Goal: Task Accomplishment & Management: Manage account settings

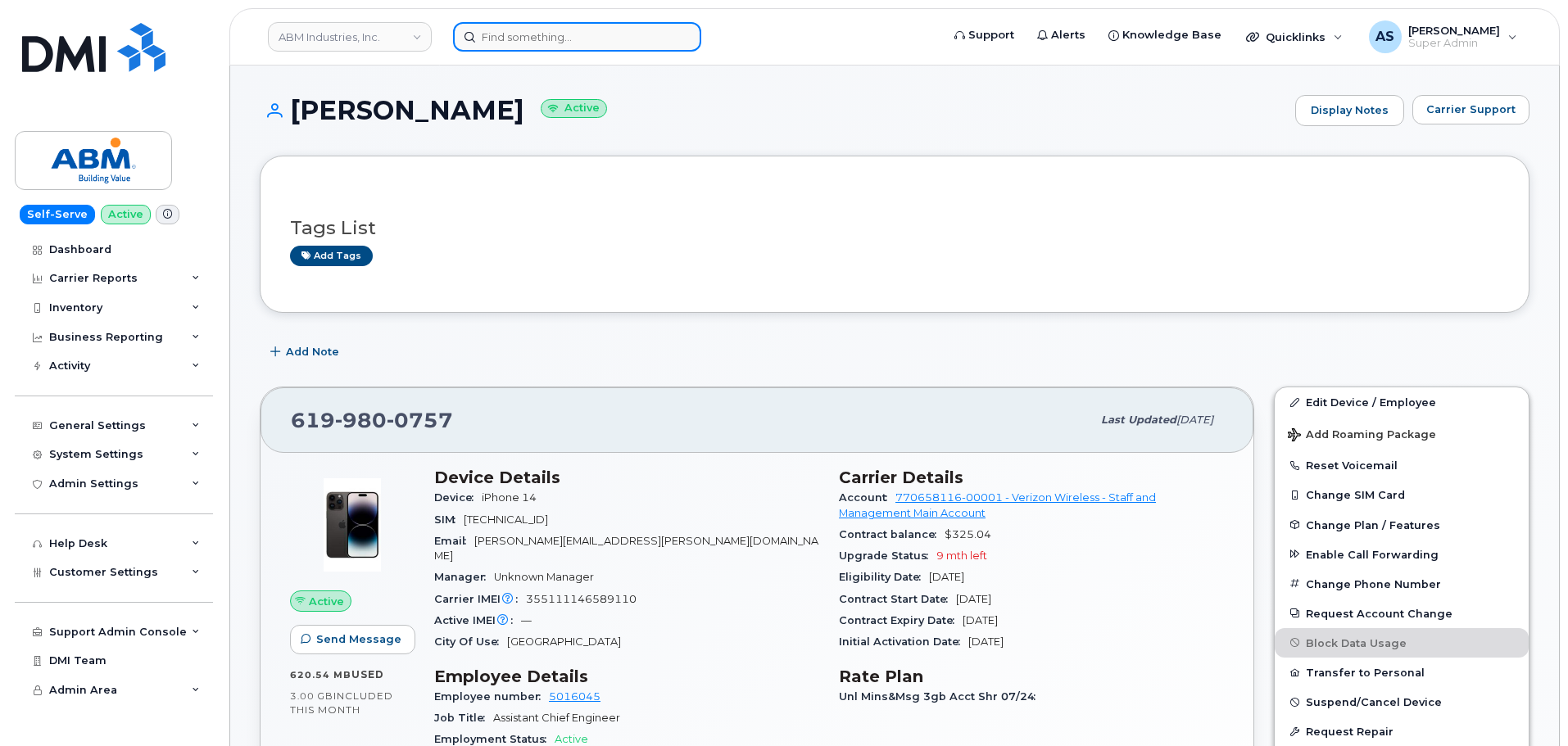
click at [547, 44] on input at bounding box center [577, 37] width 248 height 29
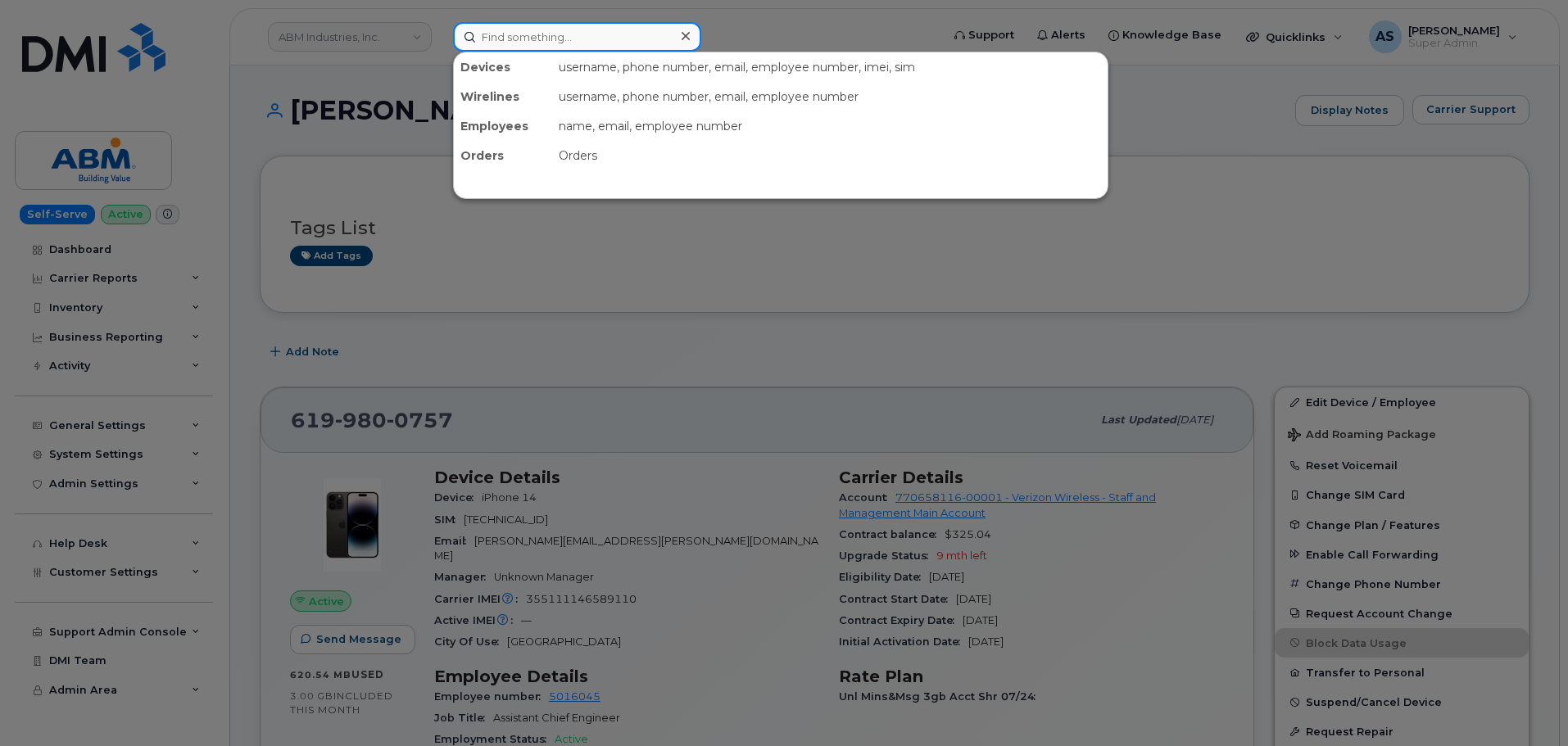
paste input "8646120631"
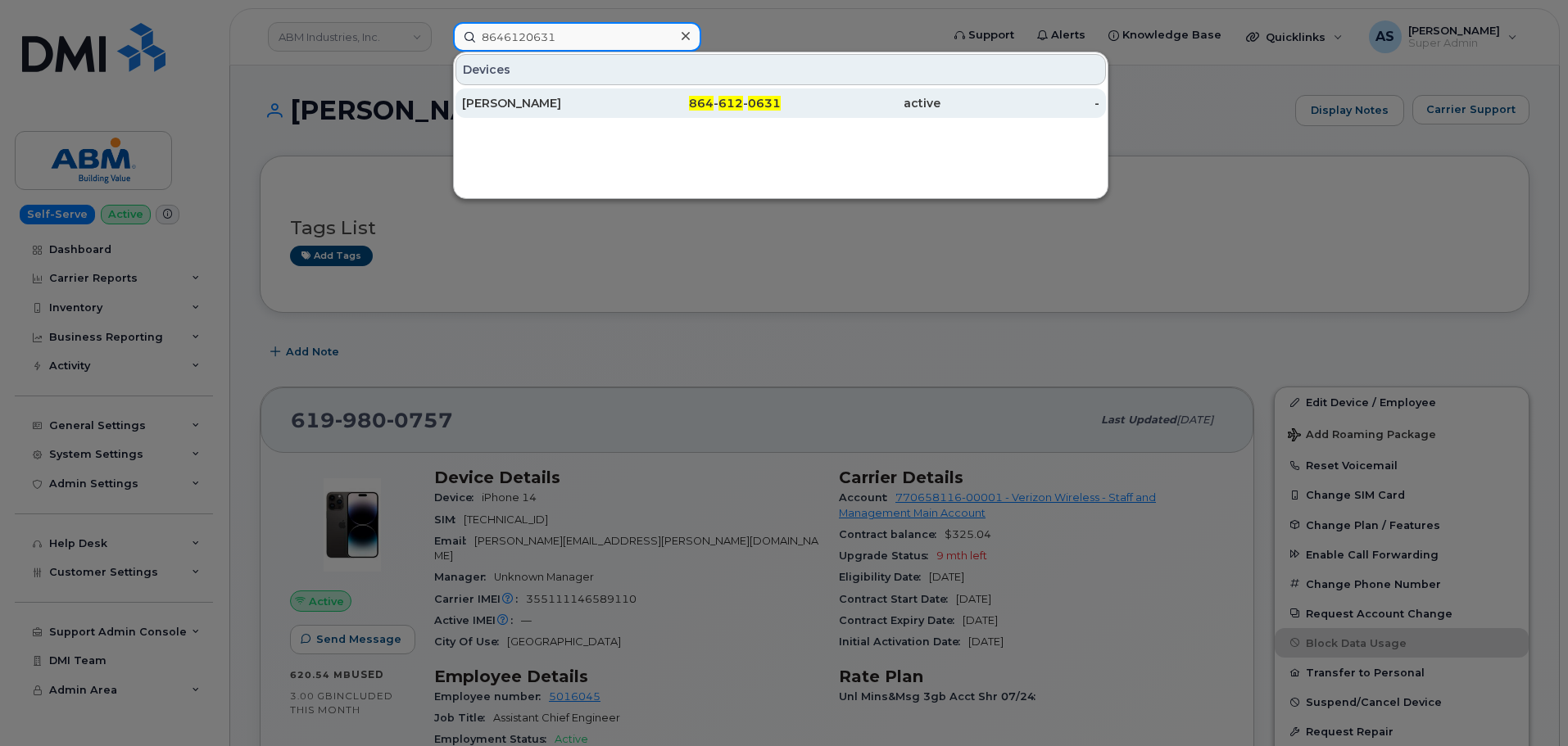
type input "8646120631"
click at [580, 108] on div "THOMAS CAMP" at bounding box center [541, 103] width 160 height 16
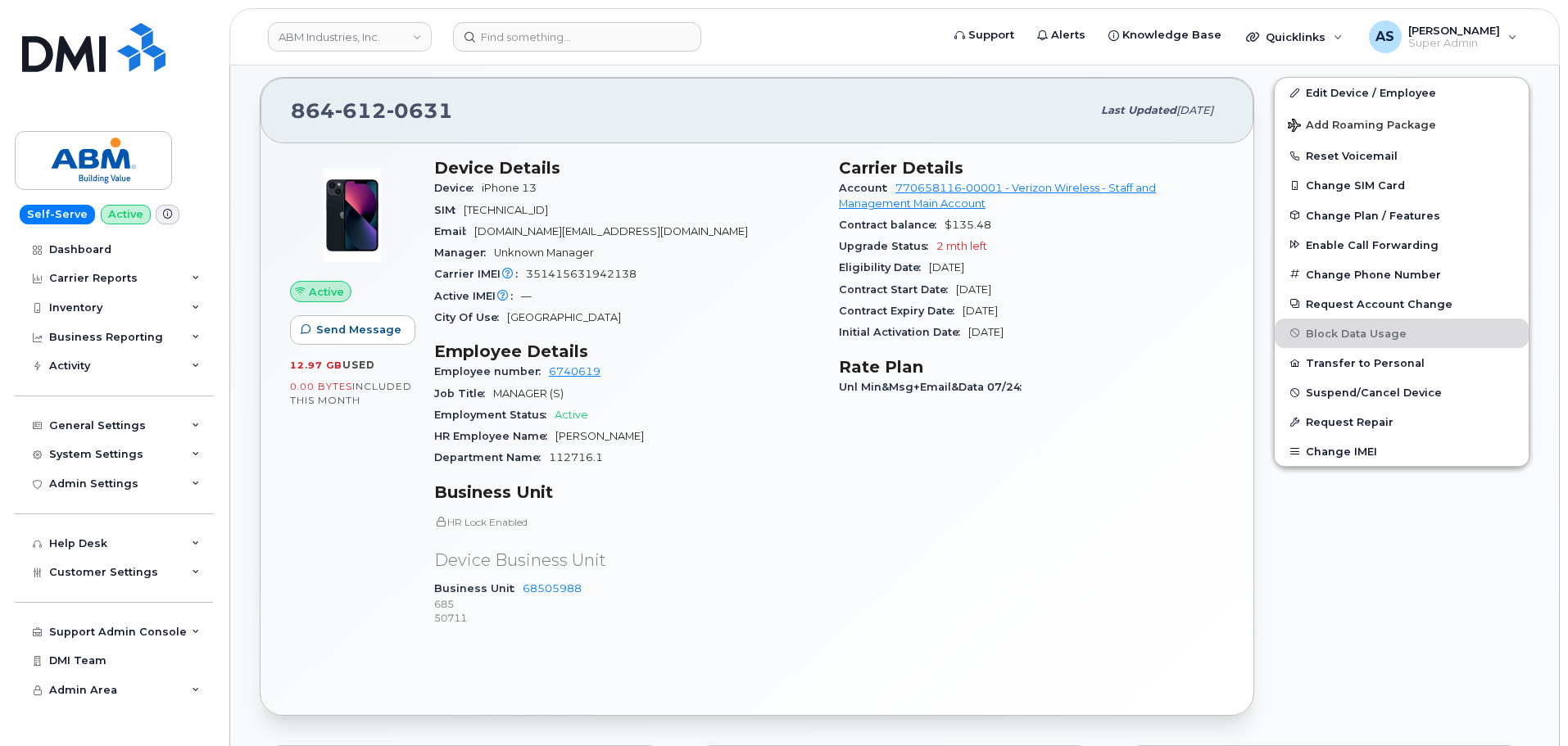
scroll to position [410, 0]
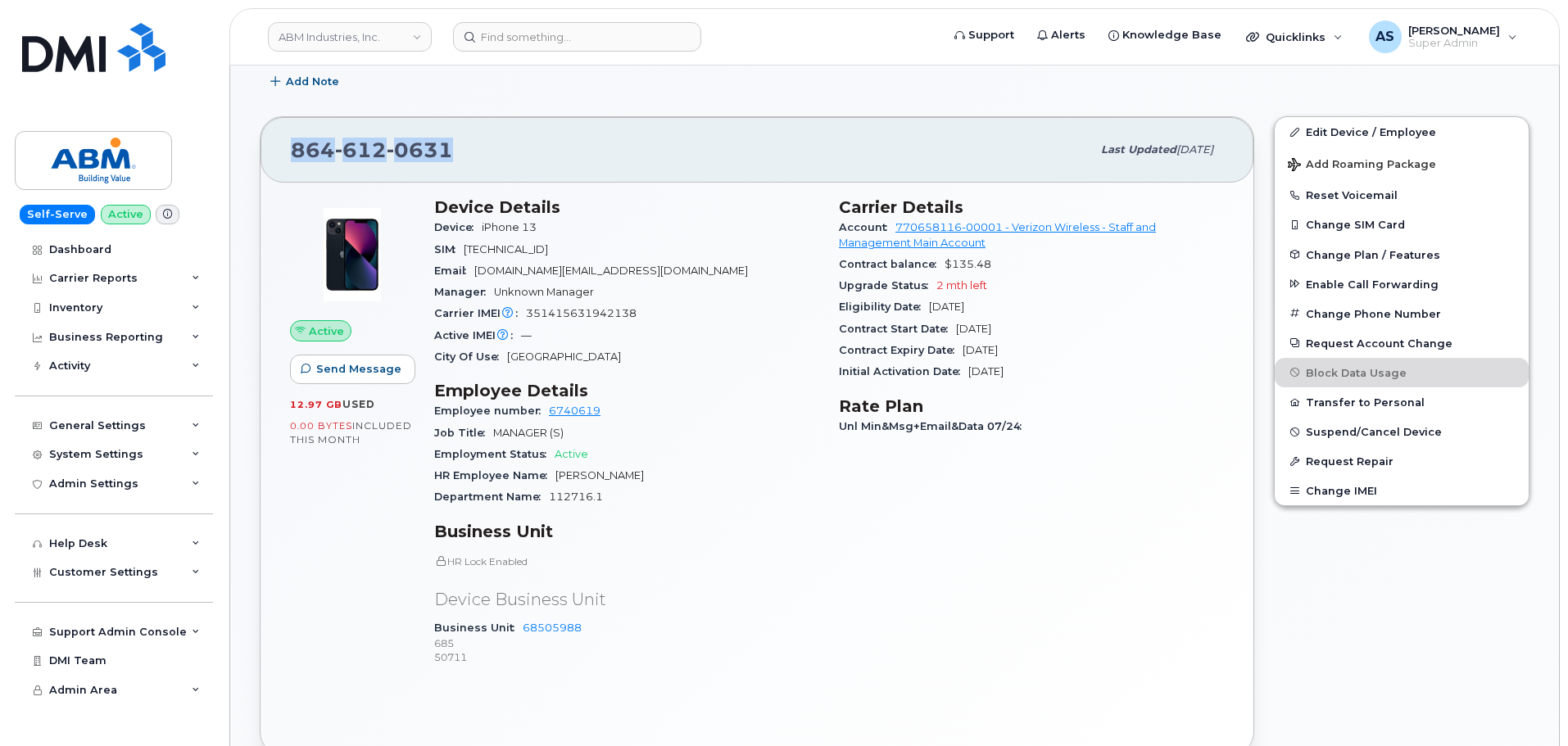
drag, startPoint x: 423, startPoint y: 153, endPoint x: 281, endPoint y: 151, distance: 142.0
click at [279, 152] on div "[PHONE_NUMBER] Last updated [DATE]" at bounding box center [757, 150] width 993 height 66
copy span "864 612 0631"
click at [92, 48] on img at bounding box center [94, 47] width 144 height 49
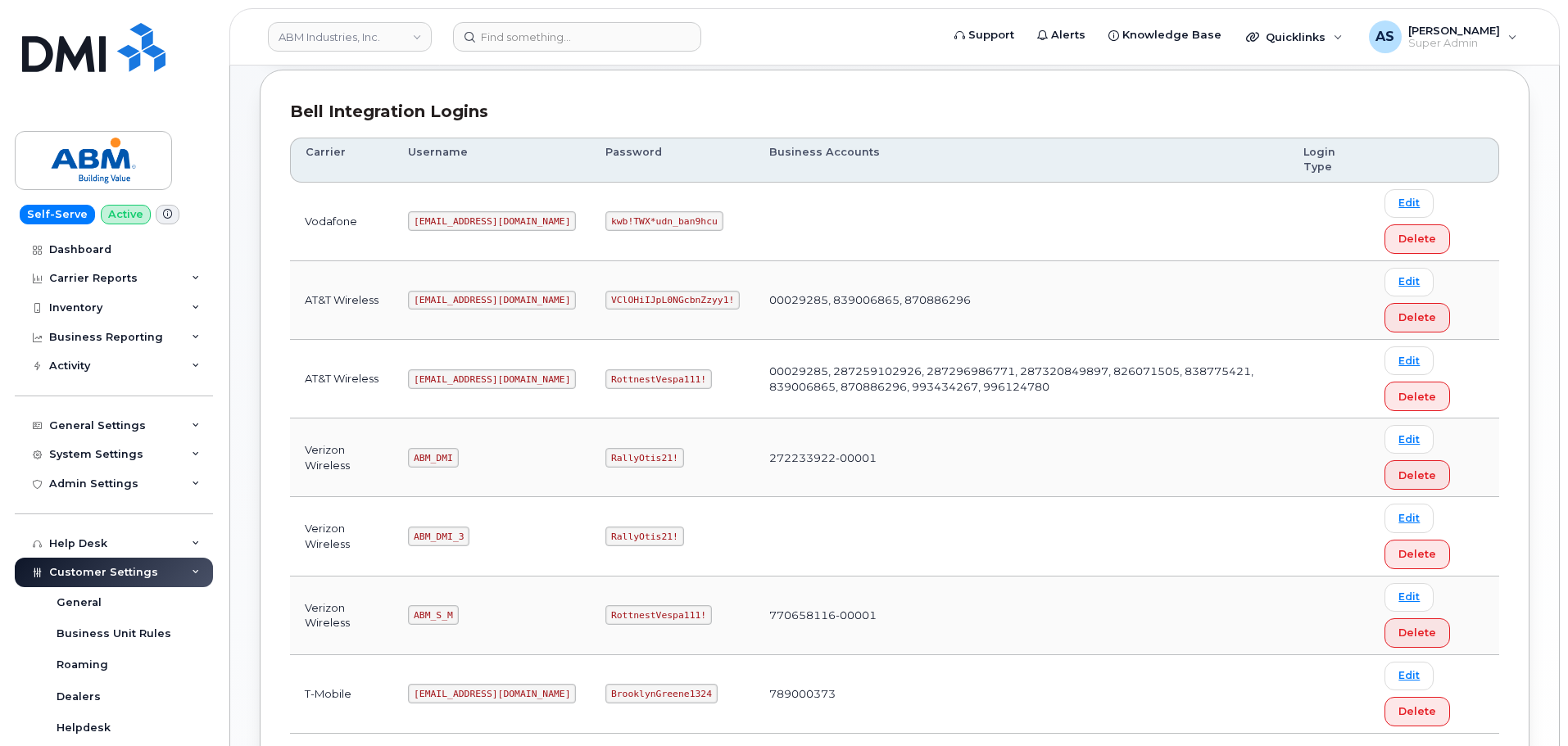
scroll to position [246, 0]
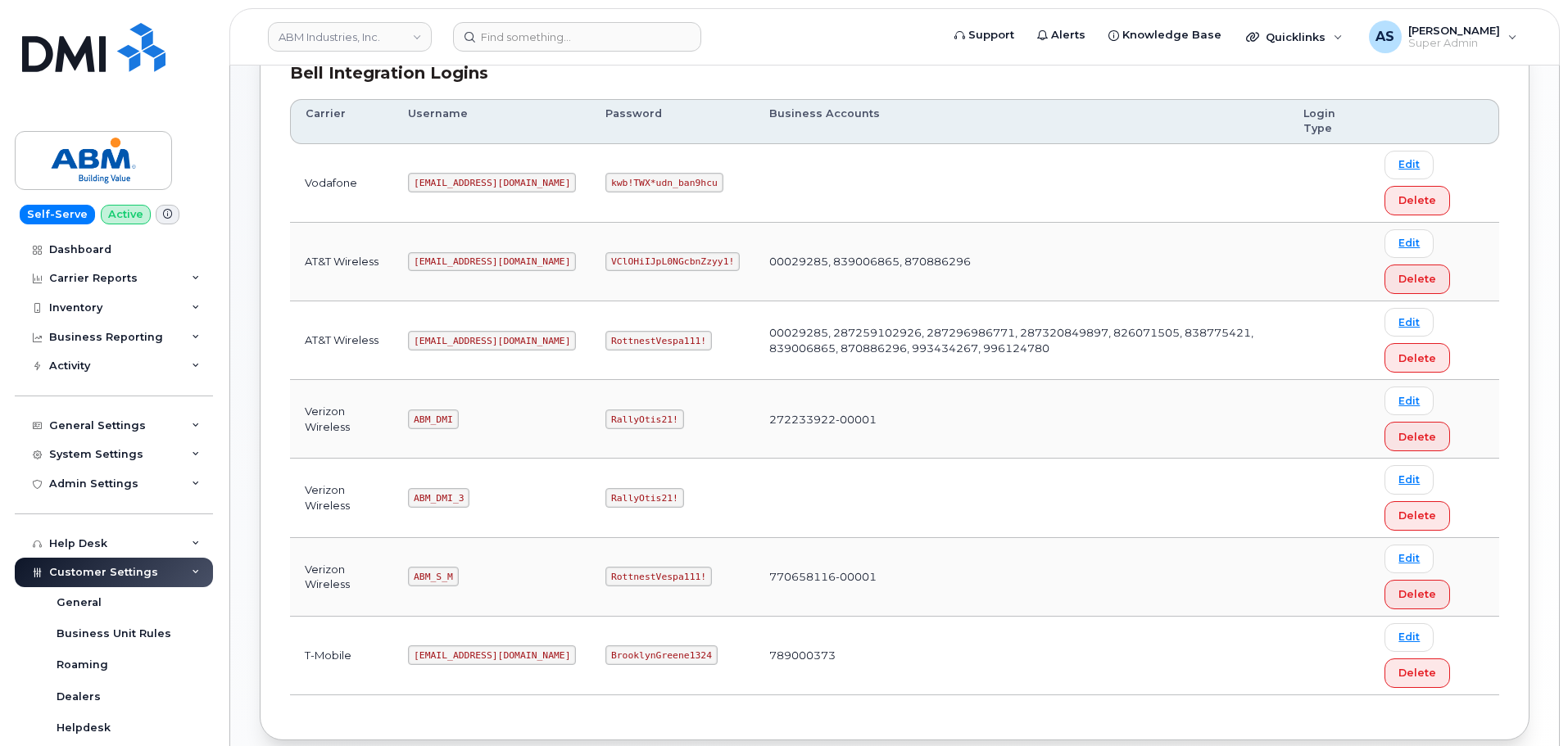
click at [434, 419] on code "ABM_DMI" at bounding box center [433, 419] width 50 height 20
click at [434, 418] on code "ABM_DMI" at bounding box center [433, 419] width 50 height 20
copy code "ABM_DMI"
click at [606, 420] on code "RallyOtis21!" at bounding box center [644, 419] width 78 height 20
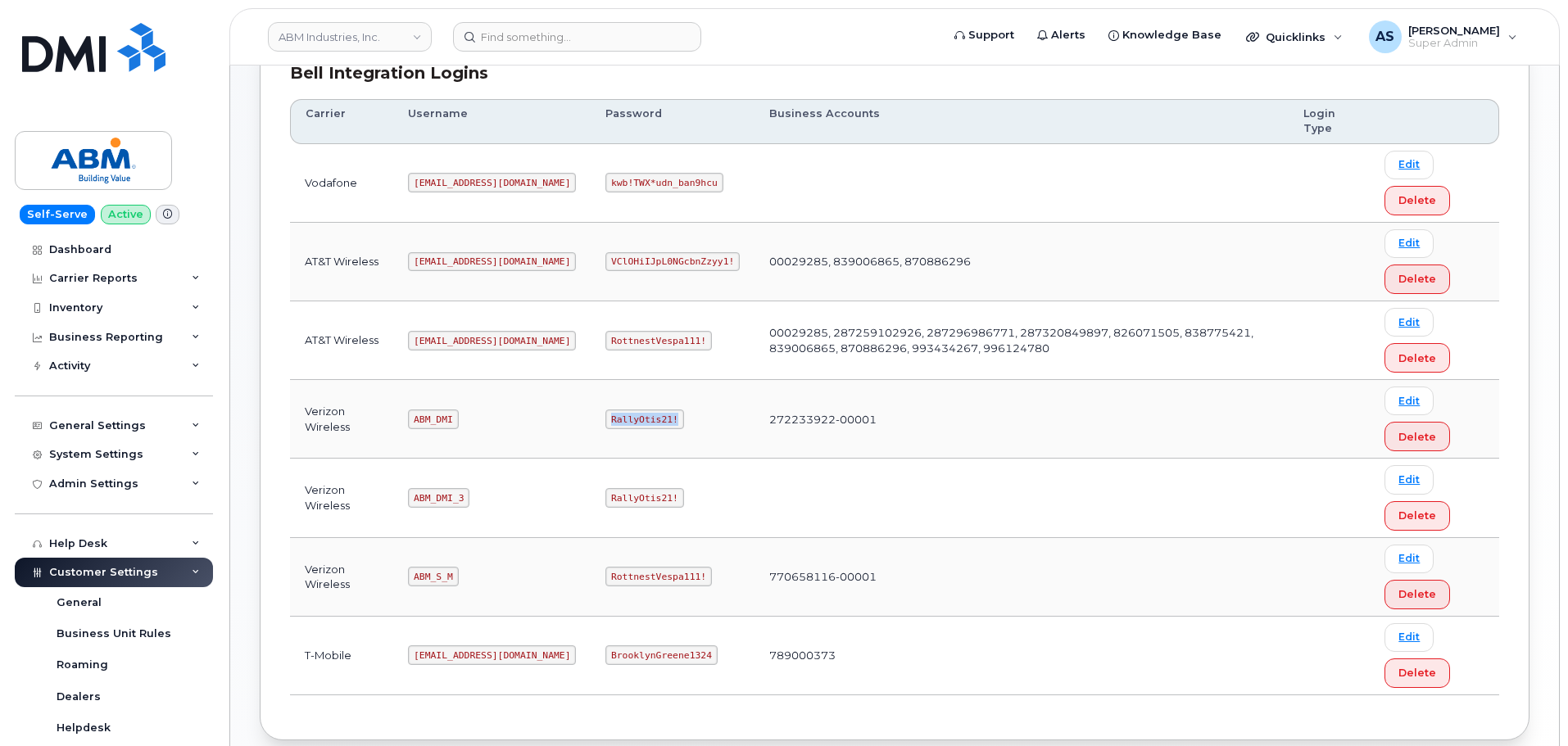
click at [606, 420] on code "RallyOtis21!" at bounding box center [644, 419] width 78 height 20
copy code "RallyOtis21!"
click at [438, 572] on code "ABM_S_M" at bounding box center [433, 577] width 50 height 20
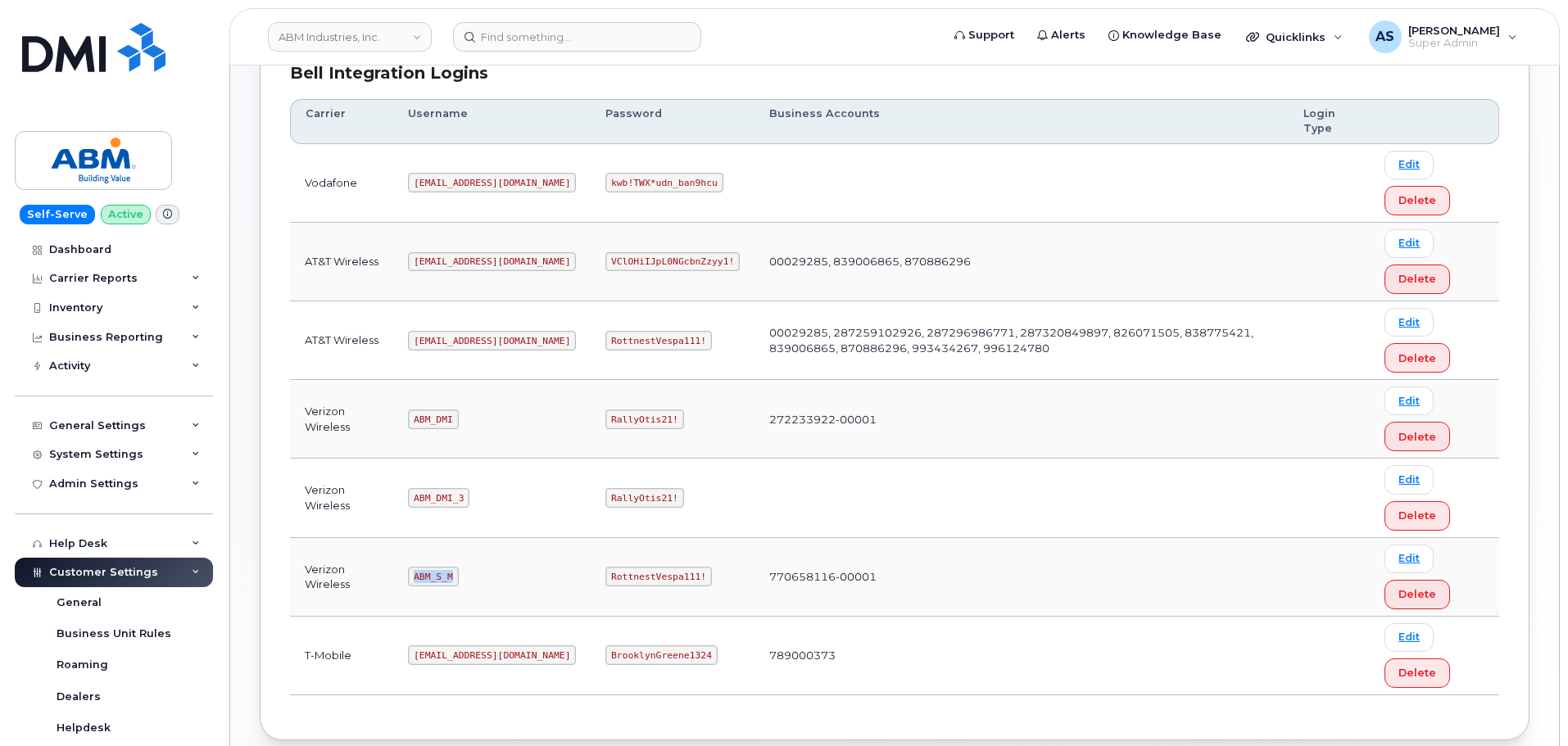
click at [438, 572] on code "ABM_S_M" at bounding box center [433, 577] width 50 height 20
copy code "ABM_S_M"
click at [612, 569] on code "RottnestVespa111!" at bounding box center [659, 577] width 106 height 20
click at [613, 580] on code "RottnestVespa111!" at bounding box center [659, 577] width 106 height 20
click at [613, 578] on code "RottnestVespa111!" at bounding box center [659, 577] width 106 height 20
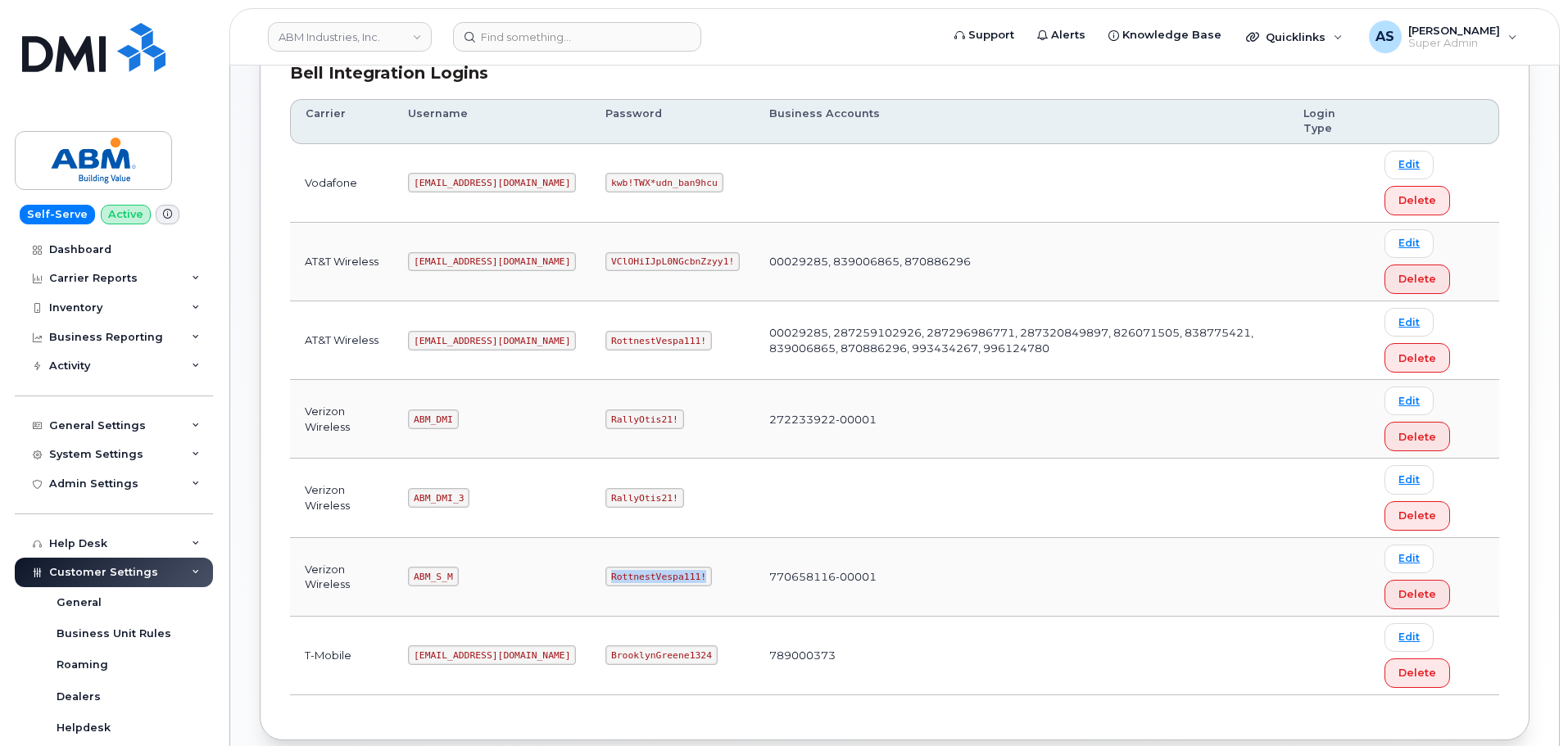
click at [612, 578] on code "RottnestVespa111!" at bounding box center [659, 577] width 106 height 20
copy code "RottnestVespa111!"
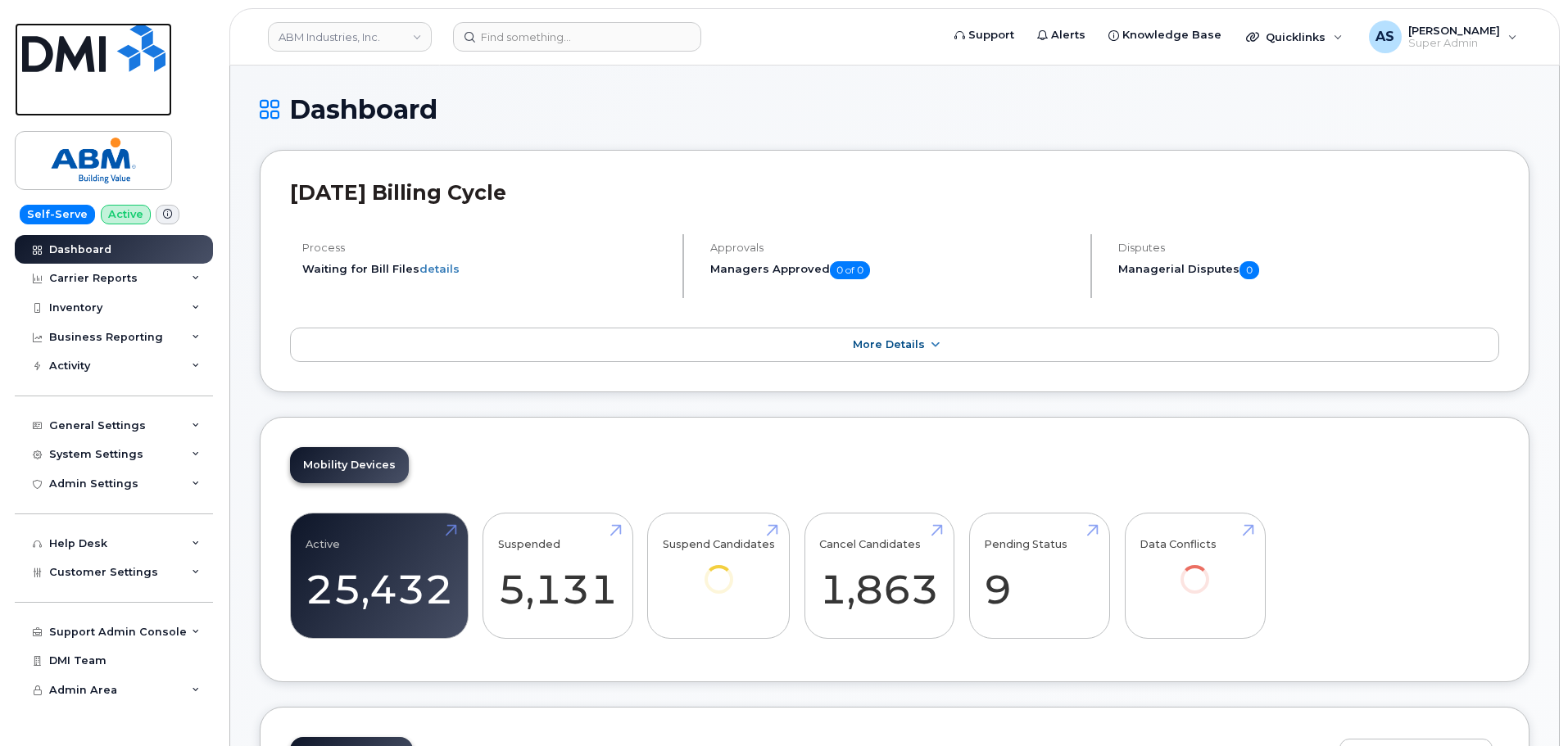
click at [129, 41] on img at bounding box center [94, 47] width 144 height 49
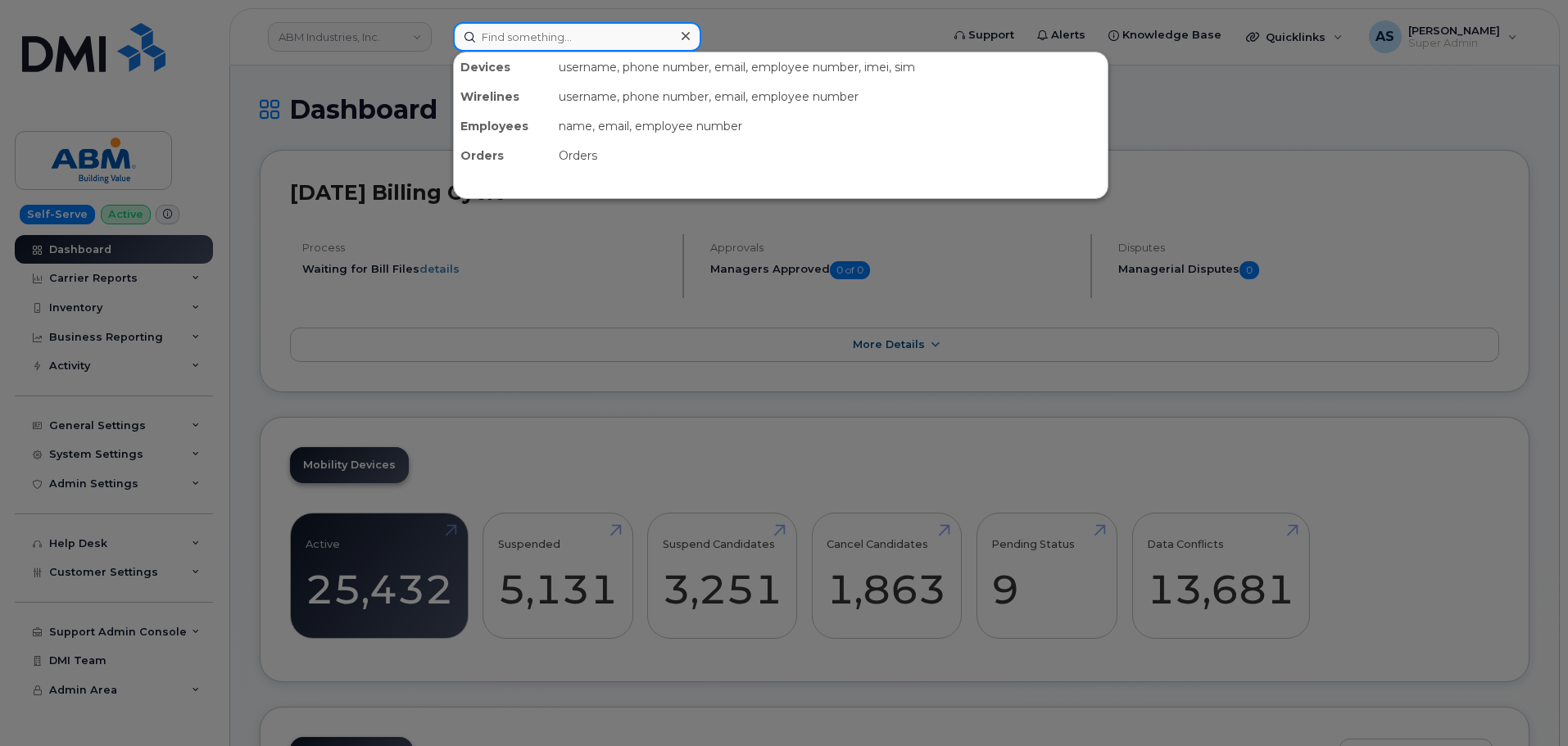
click at [547, 40] on input at bounding box center [577, 37] width 248 height 29
paste input "4026136093"
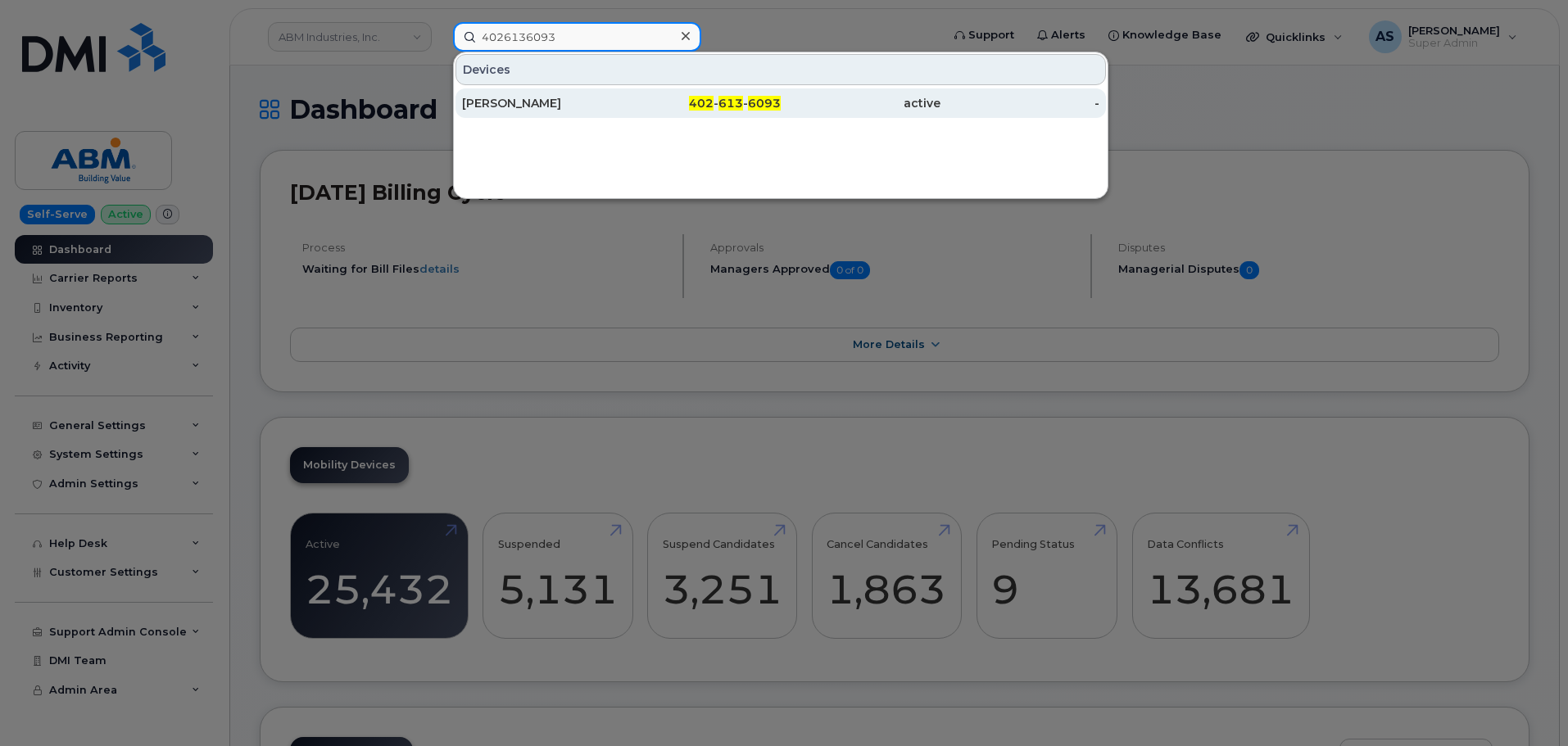
type input "4026136093"
click at [740, 108] on span "613" at bounding box center [731, 103] width 25 height 15
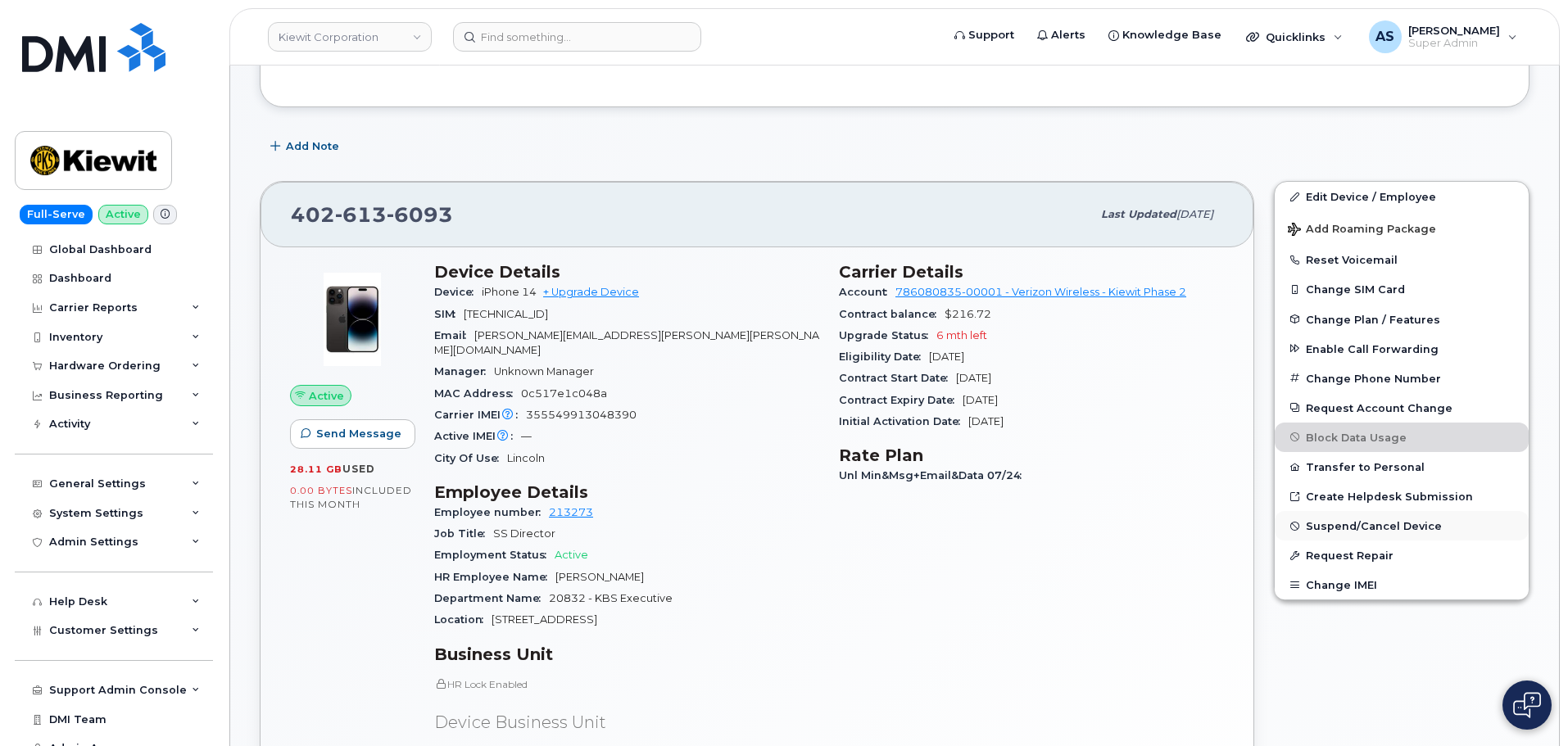
scroll to position [203, 0]
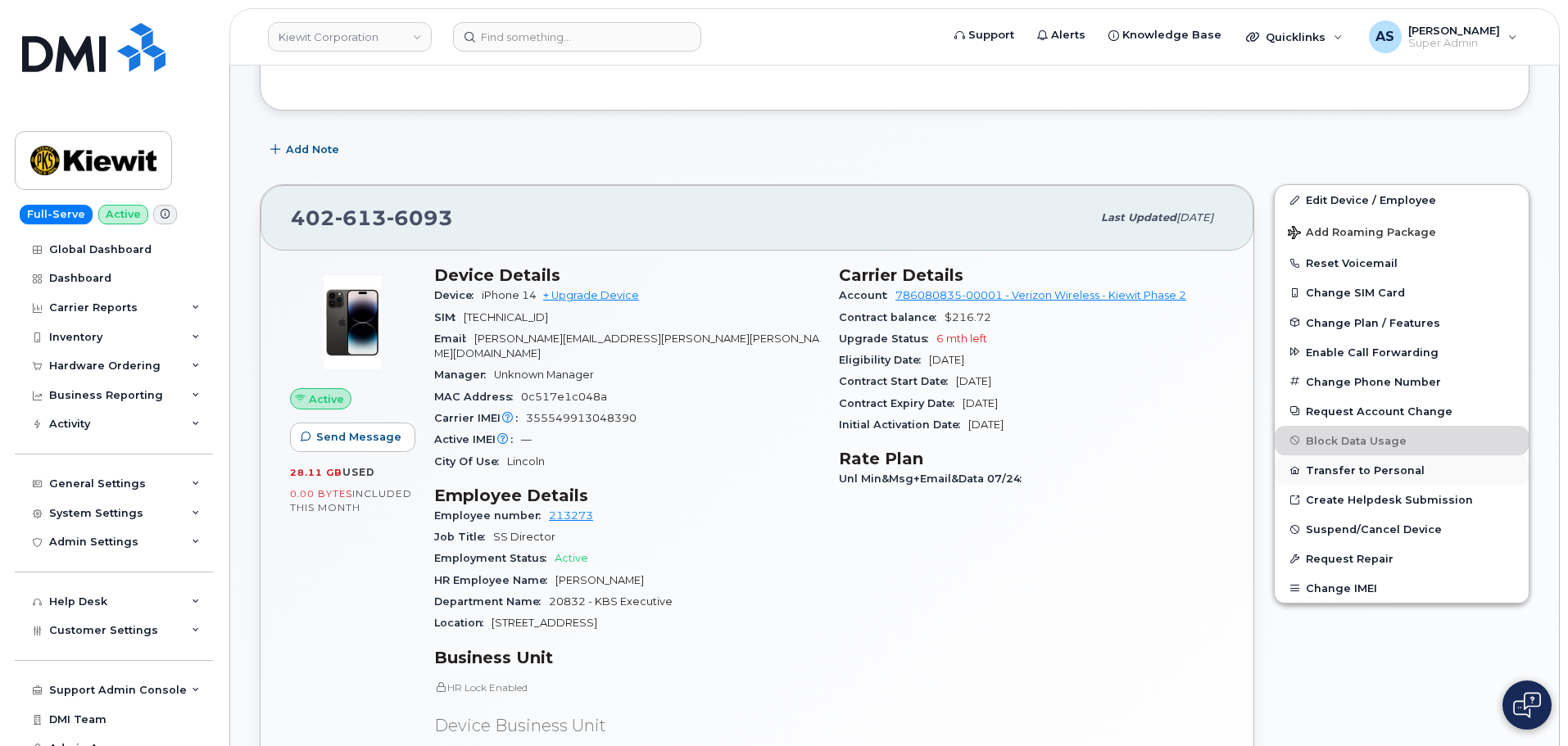
click at [1404, 471] on button "Transfer to Personal" at bounding box center [1401, 470] width 254 height 29
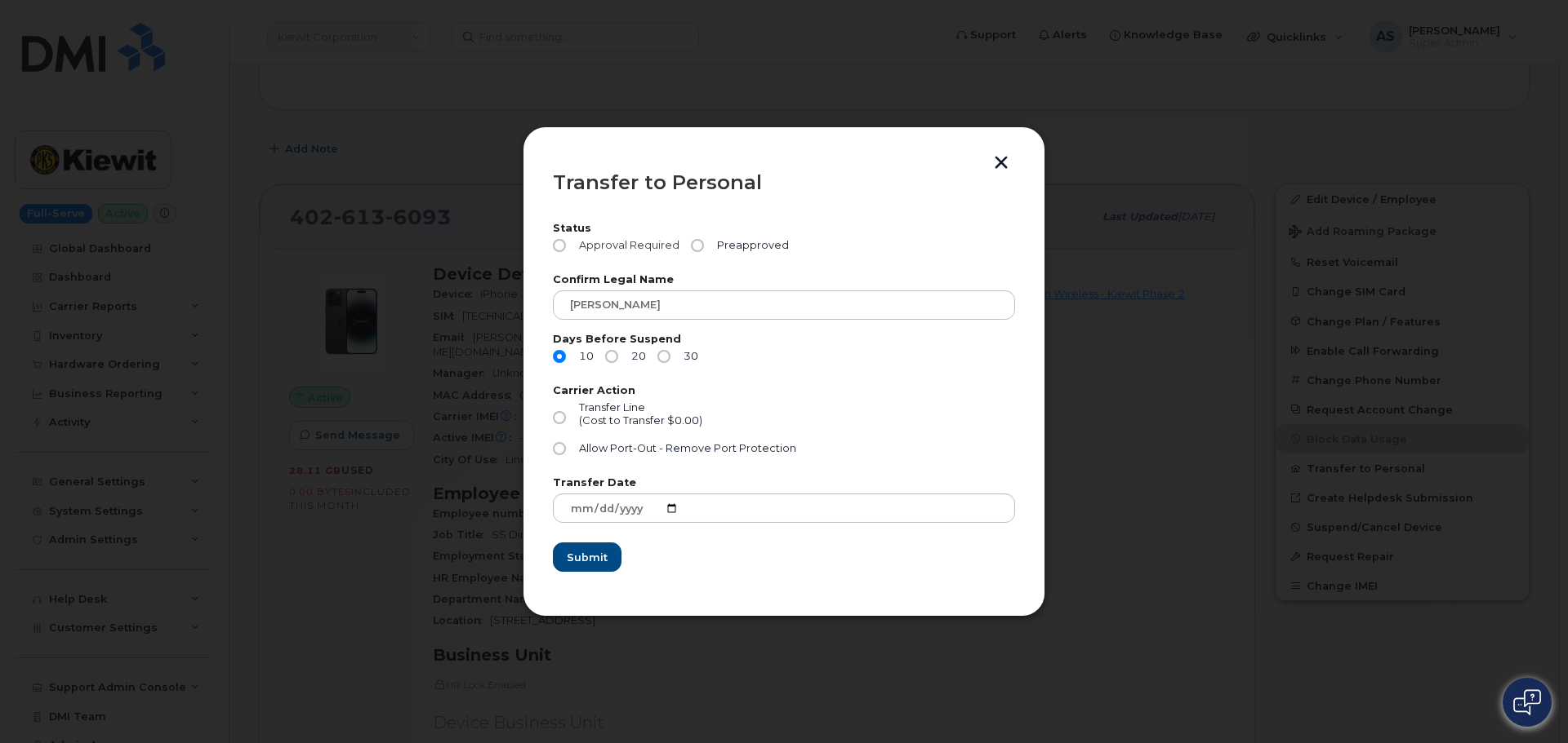
click at [561, 239] on input "Approval Required" at bounding box center [558, 245] width 13 height 13
radio input "true"
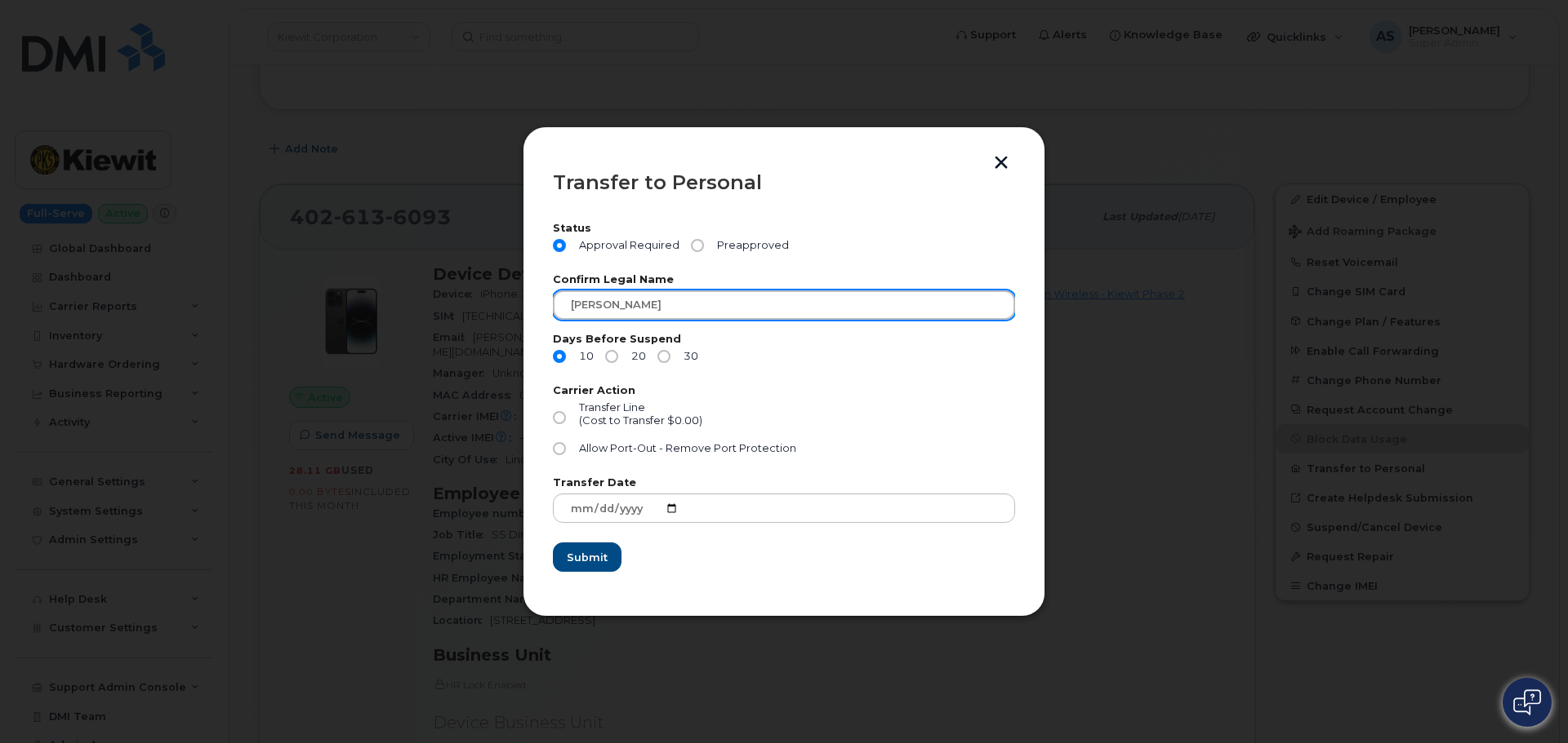
click at [688, 302] on input "[PERSON_NAME]" at bounding box center [784, 305] width 462 height 29
drag, startPoint x: 690, startPoint y: 301, endPoint x: 461, endPoint y: 291, distance: 229.2
click at [443, 297] on div "Transfer to Personal Status Approval Required Preapproved Confirm Legal Name BR…" at bounding box center [784, 372] width 1568 height 743
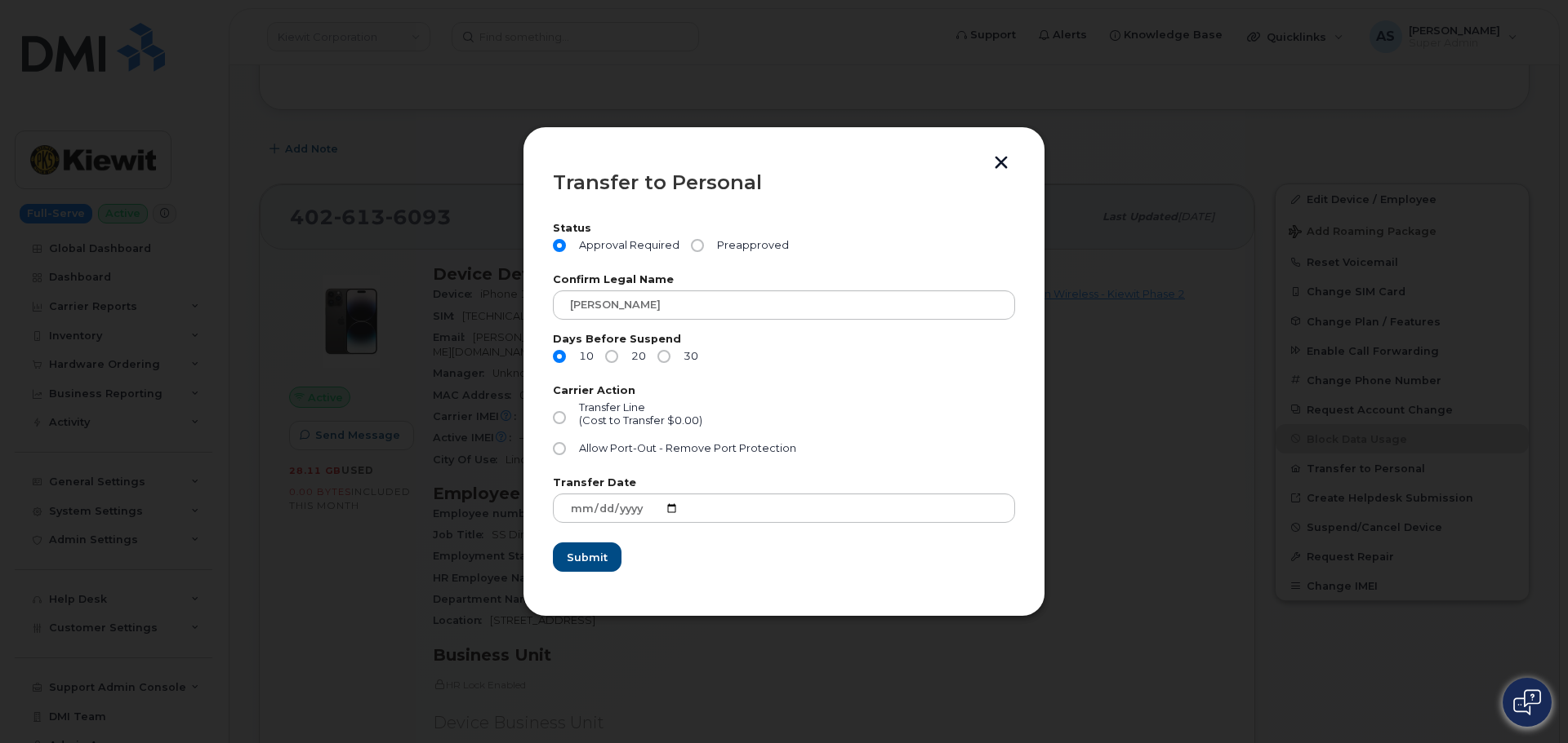
click at [825, 361] on div "10 20 30" at bounding box center [784, 360] width 462 height 21
click at [609, 354] on input "20" at bounding box center [611, 356] width 13 height 13
radio input "true"
click at [558, 354] on input "10" at bounding box center [558, 356] width 13 height 13
radio input "true"
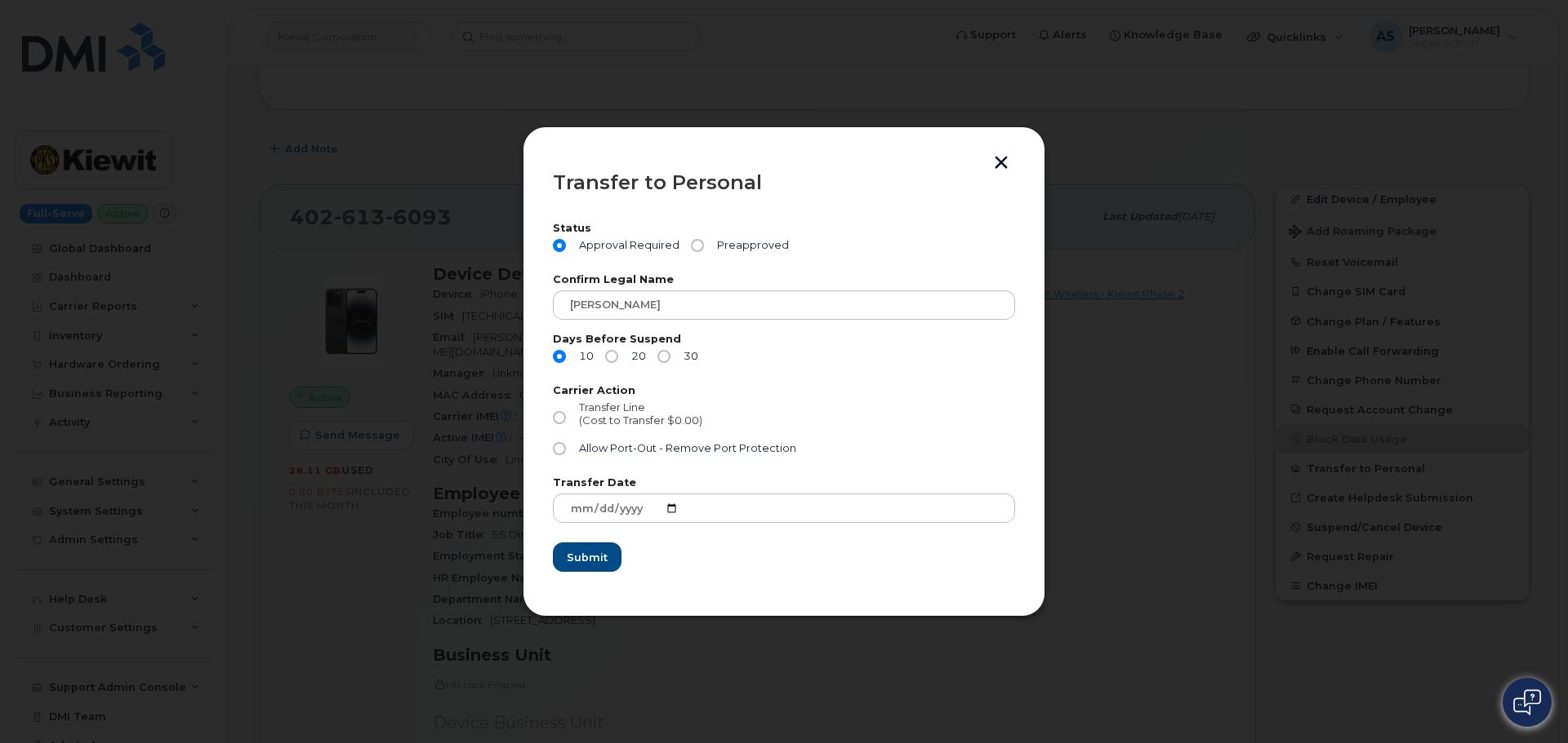
click at [559, 417] on input "Transfer Line (Cost to Transfer $0.00)" at bounding box center [558, 418] width 13 height 13
radio input "true"
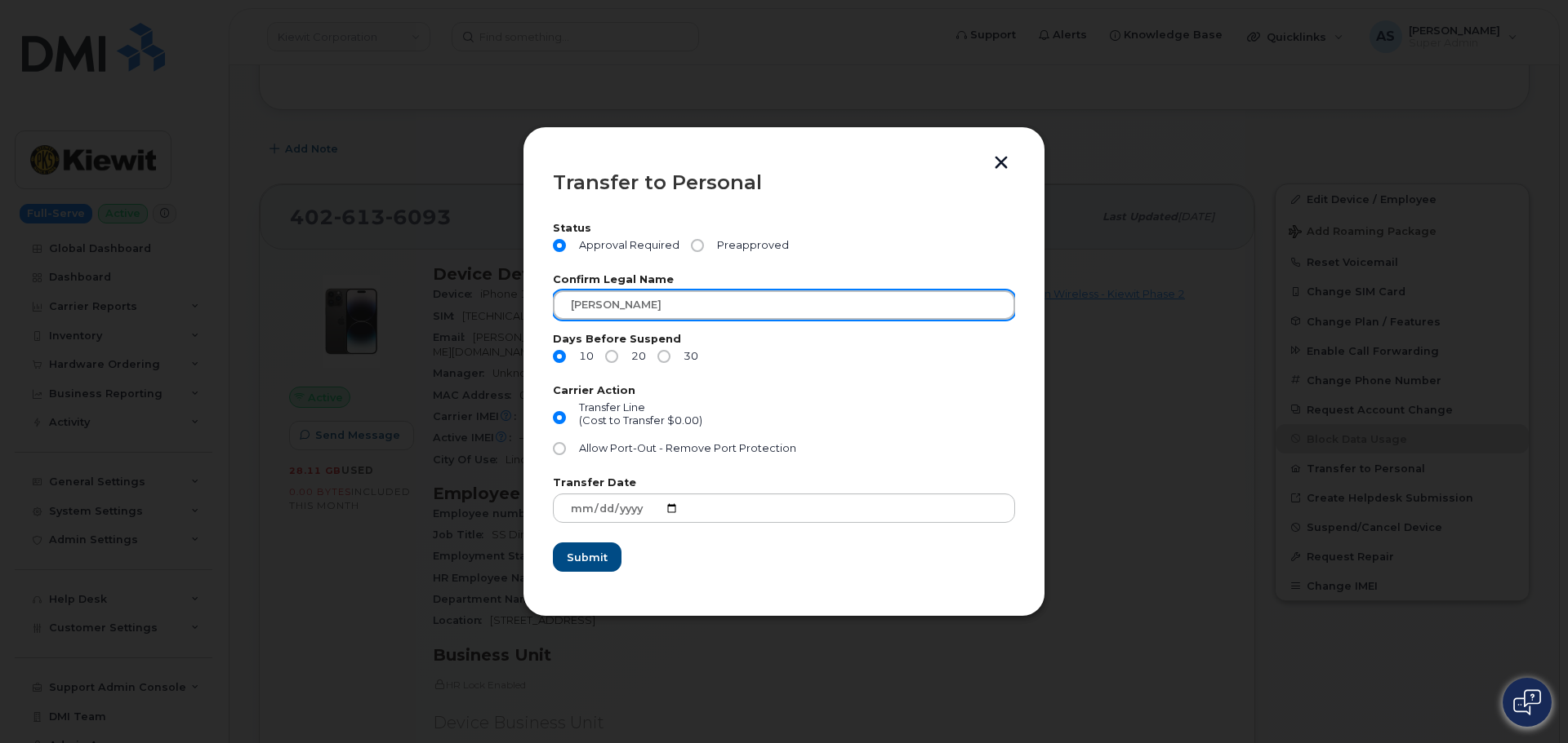
click at [701, 307] on input "BROOKER JACOB" at bounding box center [784, 305] width 462 height 29
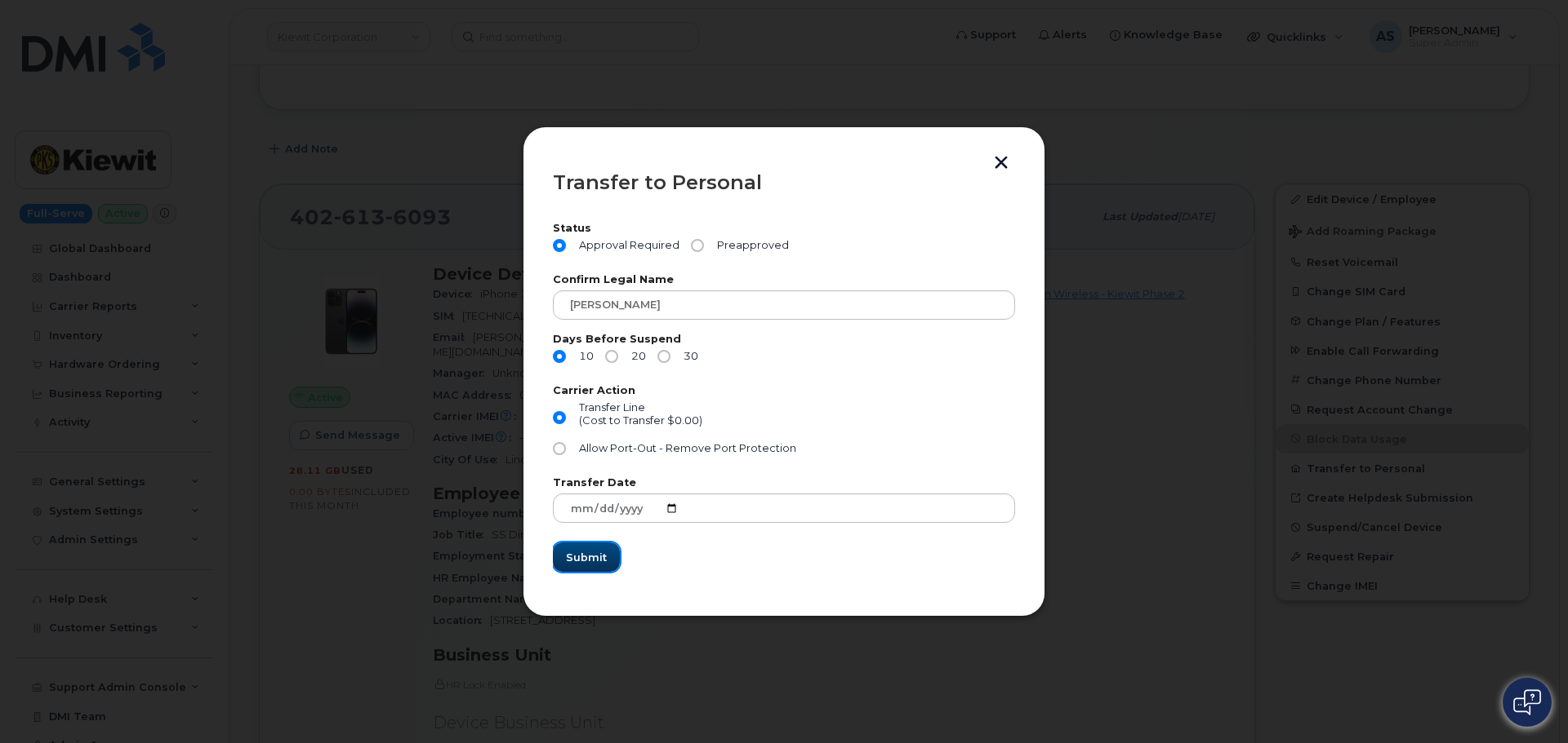
click at [599, 552] on span "Submit" at bounding box center [587, 557] width 41 height 15
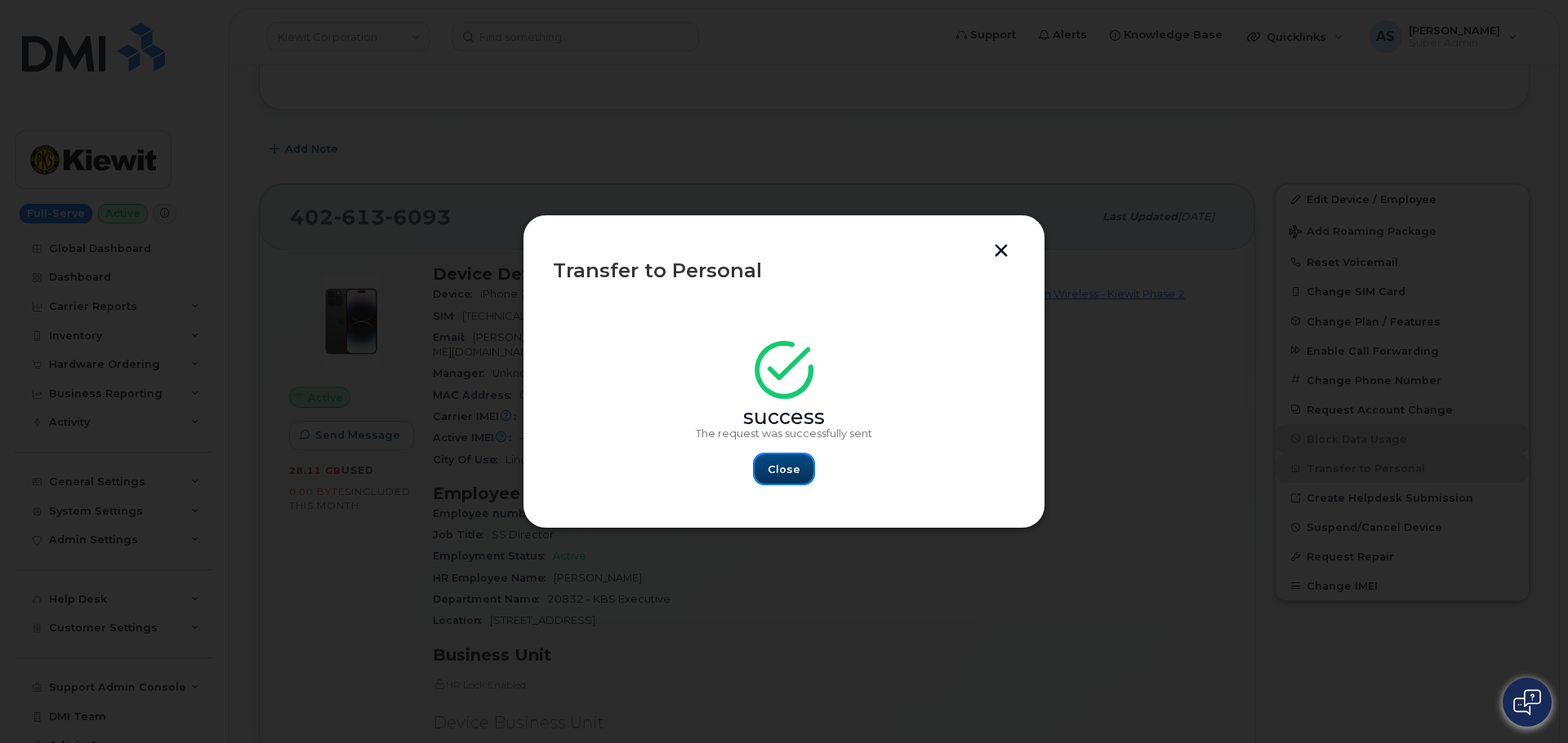
click at [783, 462] on span "Close" at bounding box center [784, 469] width 32 height 15
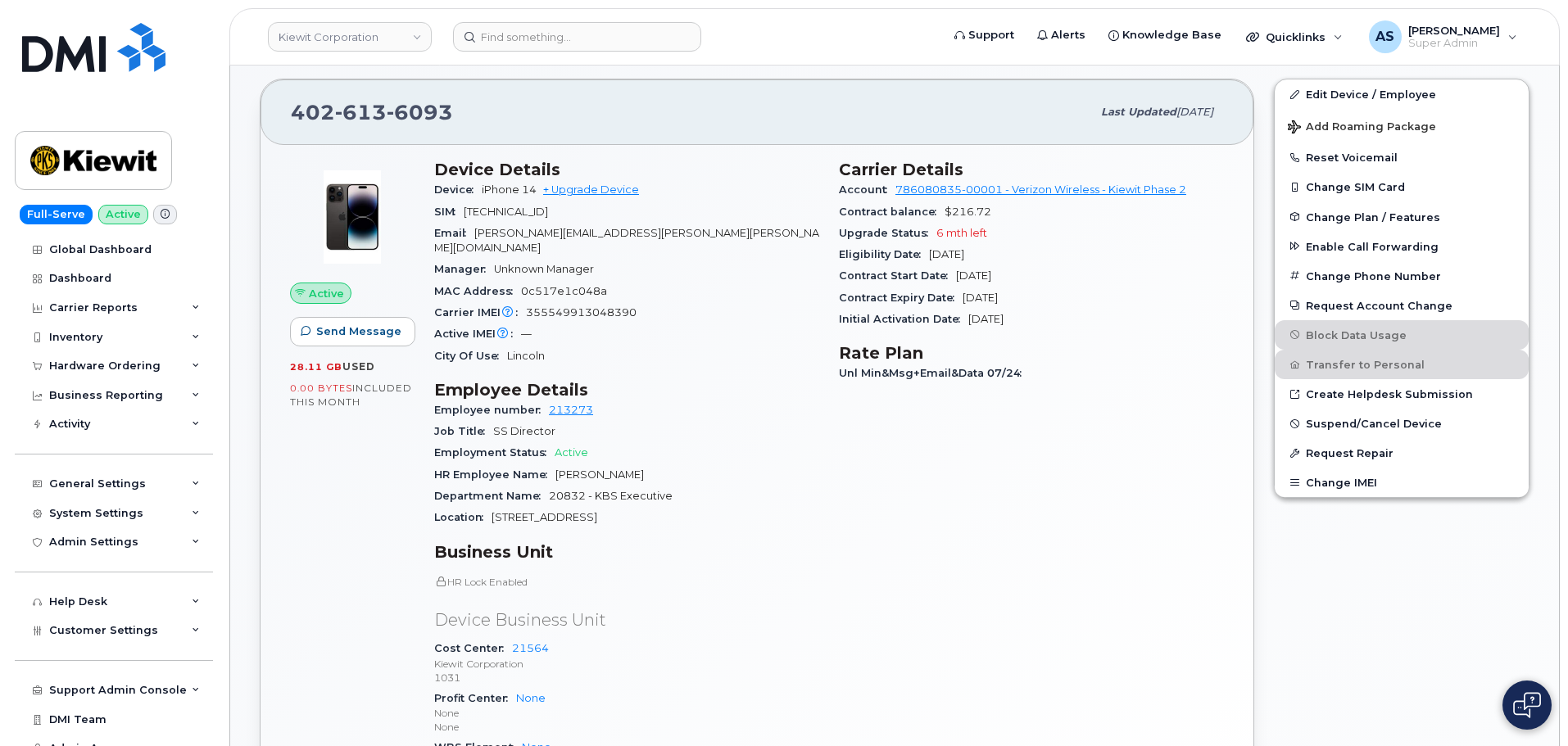
scroll to position [448, 0]
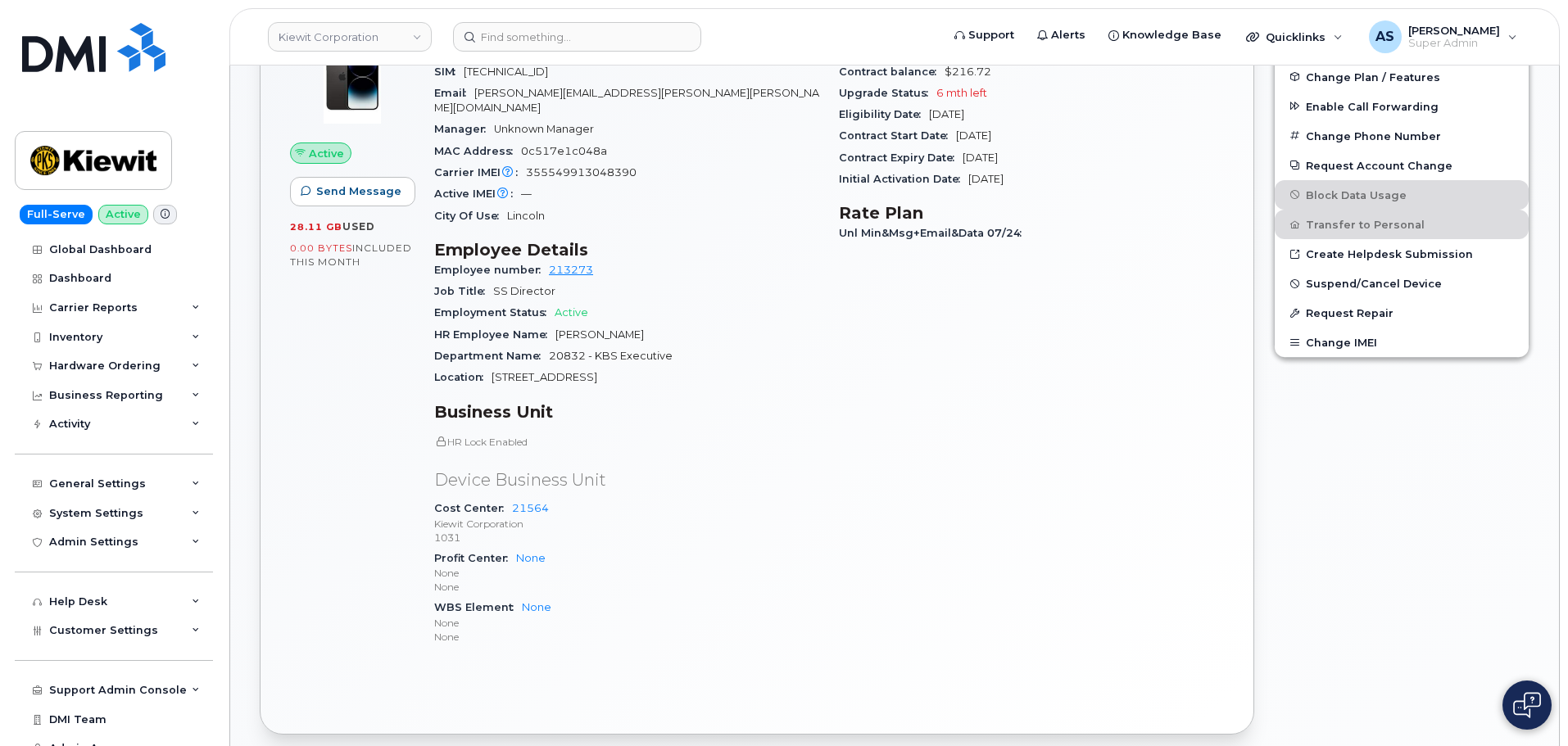
drag, startPoint x: 532, startPoint y: 492, endPoint x: 772, endPoint y: 461, distance: 242.0
click at [833, 455] on div "Carrier Details Account 786080835-00001 - Verizon Wireless - Kiewit Phase 2 Con…" at bounding box center [1031, 340] width 405 height 660
drag, startPoint x: 548, startPoint y: 492, endPoint x: 517, endPoint y: 493, distance: 31.0
click at [508, 498] on div "Cost Center 21564 Kiewit Corporation 1031" at bounding box center [627, 523] width 385 height 50
copy link "21564"
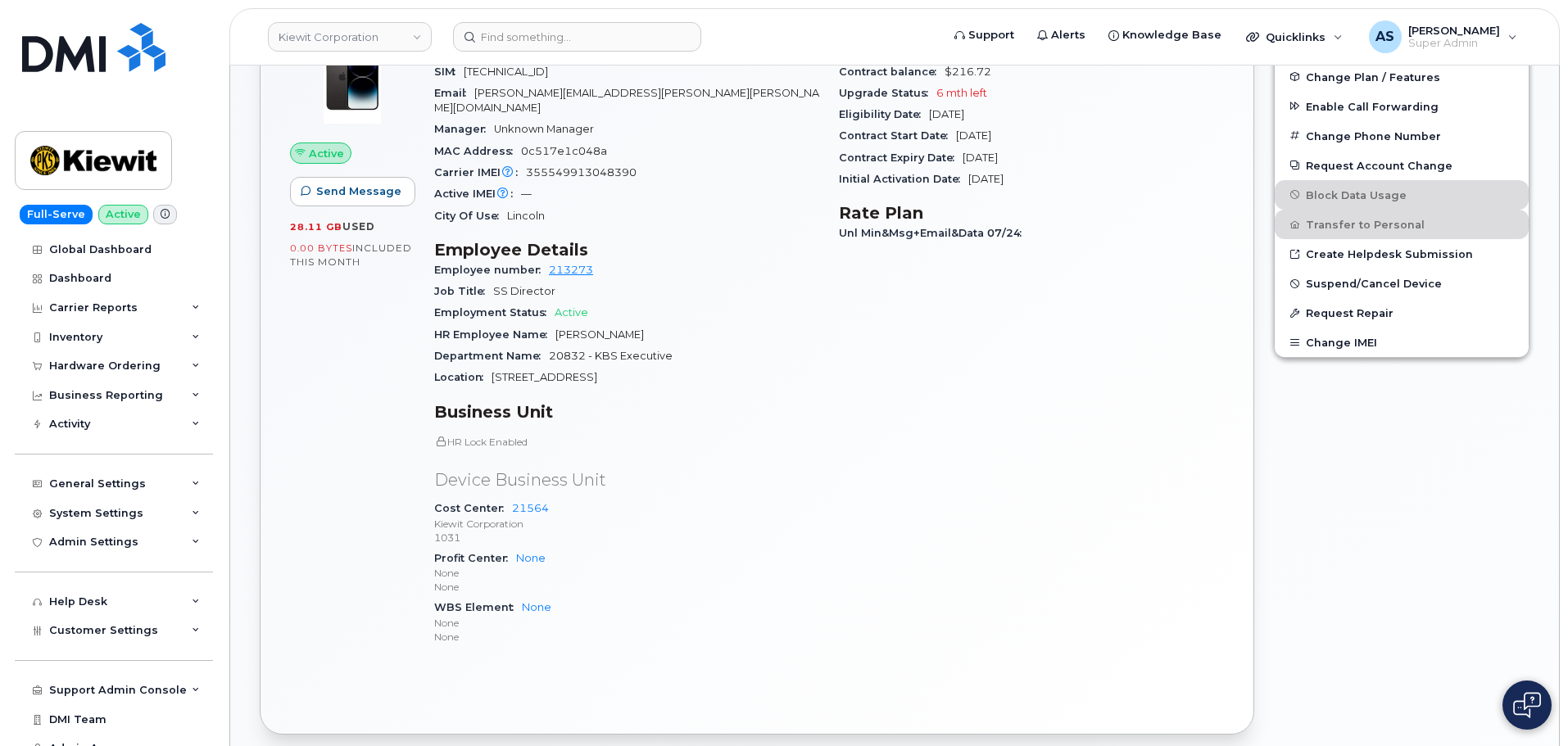
drag, startPoint x: 753, startPoint y: 453, endPoint x: 753, endPoint y: 431, distance: 22.0
click at [753, 447] on div "HR Lock Enabled Device Business Unit Cost Center 21564 Kiewit Corporation 1031 …" at bounding box center [627, 541] width 385 height 212
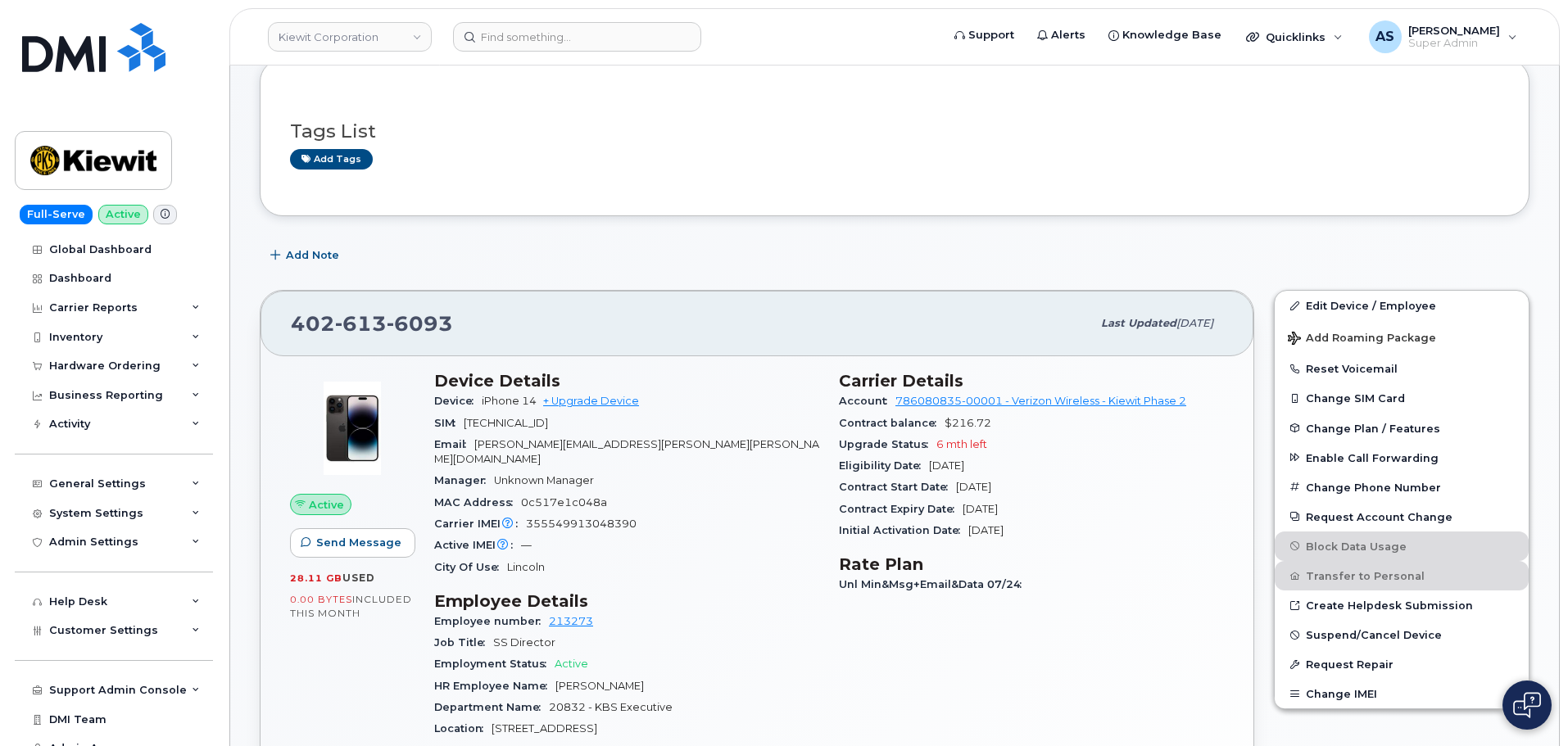
scroll to position [38, 0]
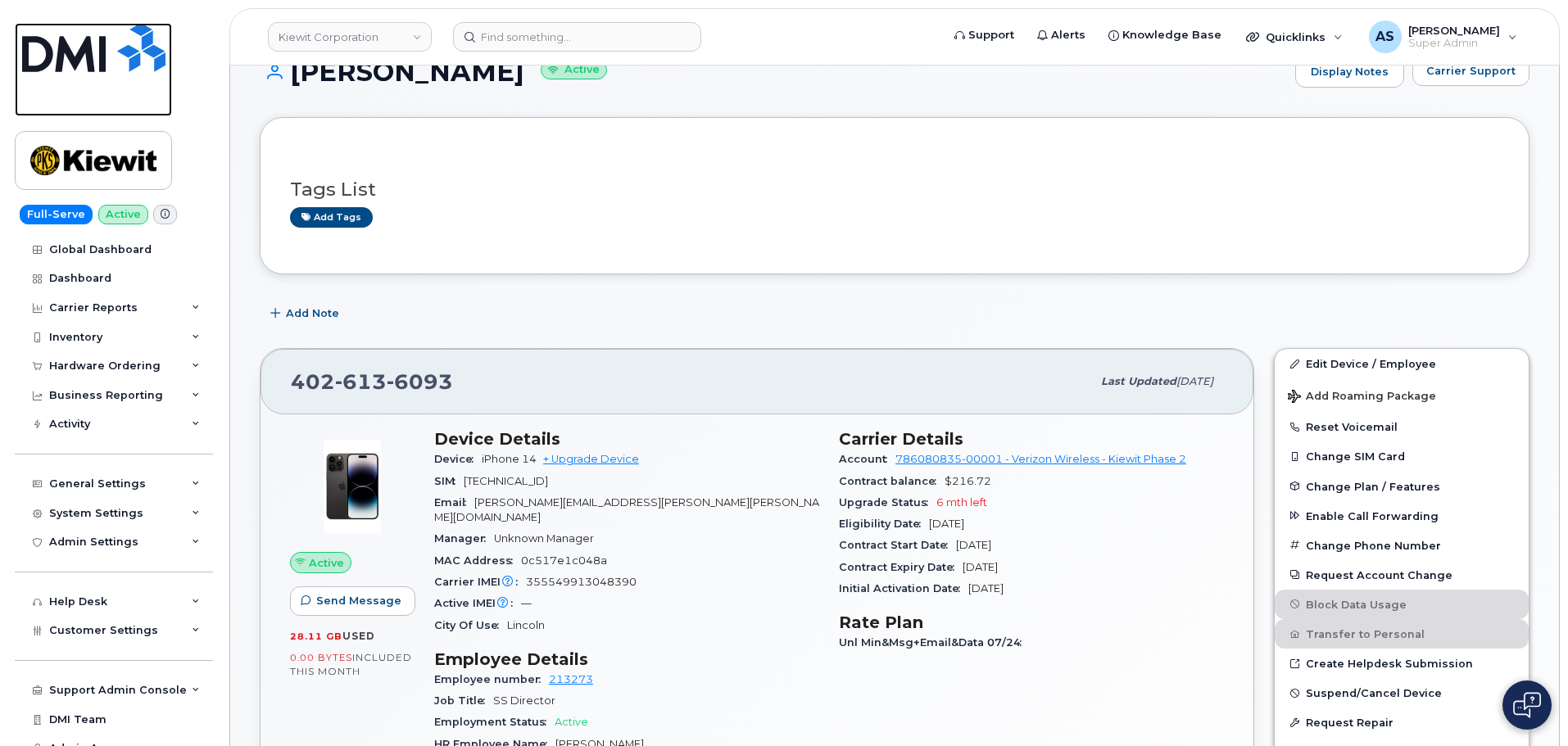
click at [77, 56] on img at bounding box center [94, 47] width 144 height 49
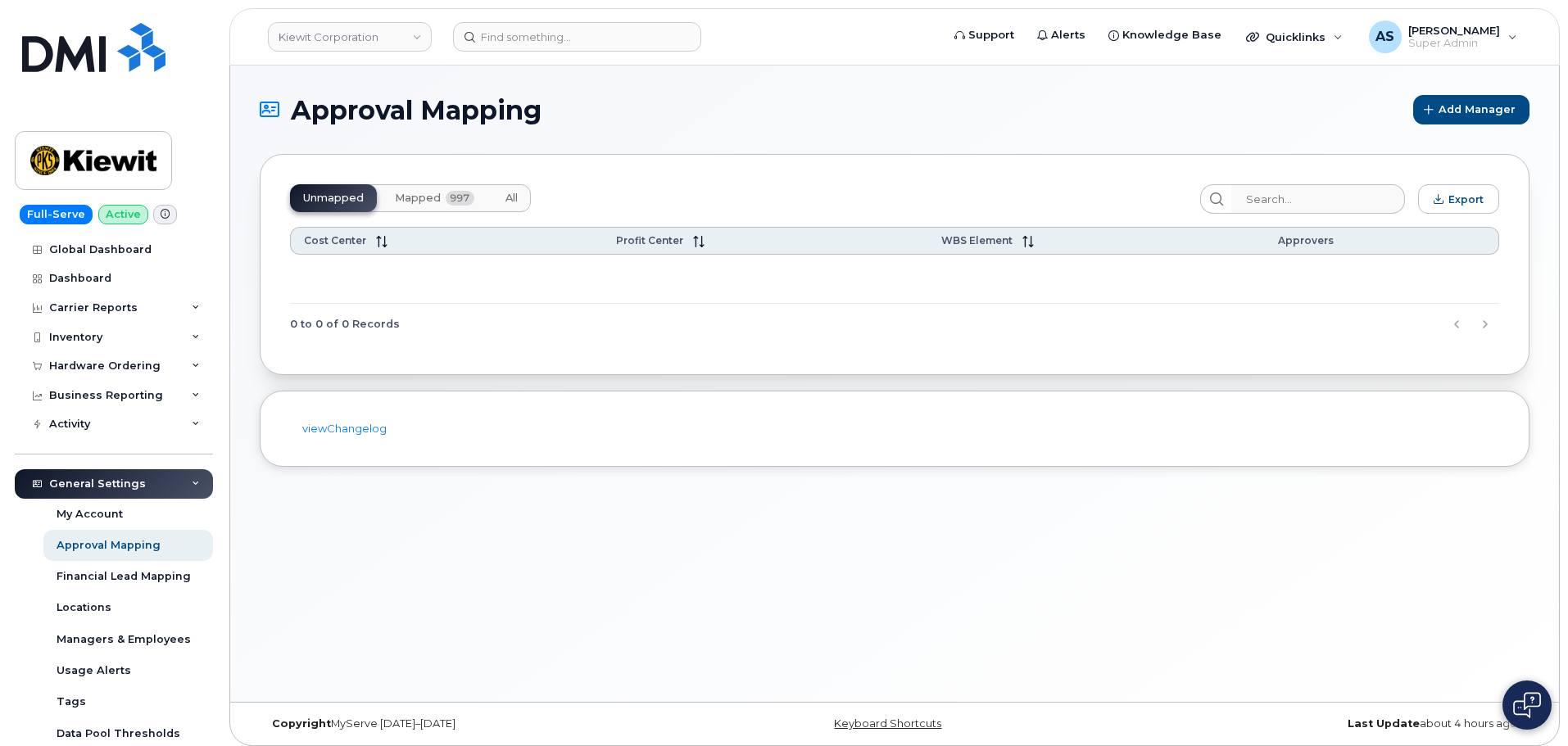
click at [423, 195] on span "Mapped" at bounding box center [418, 198] width 46 height 13
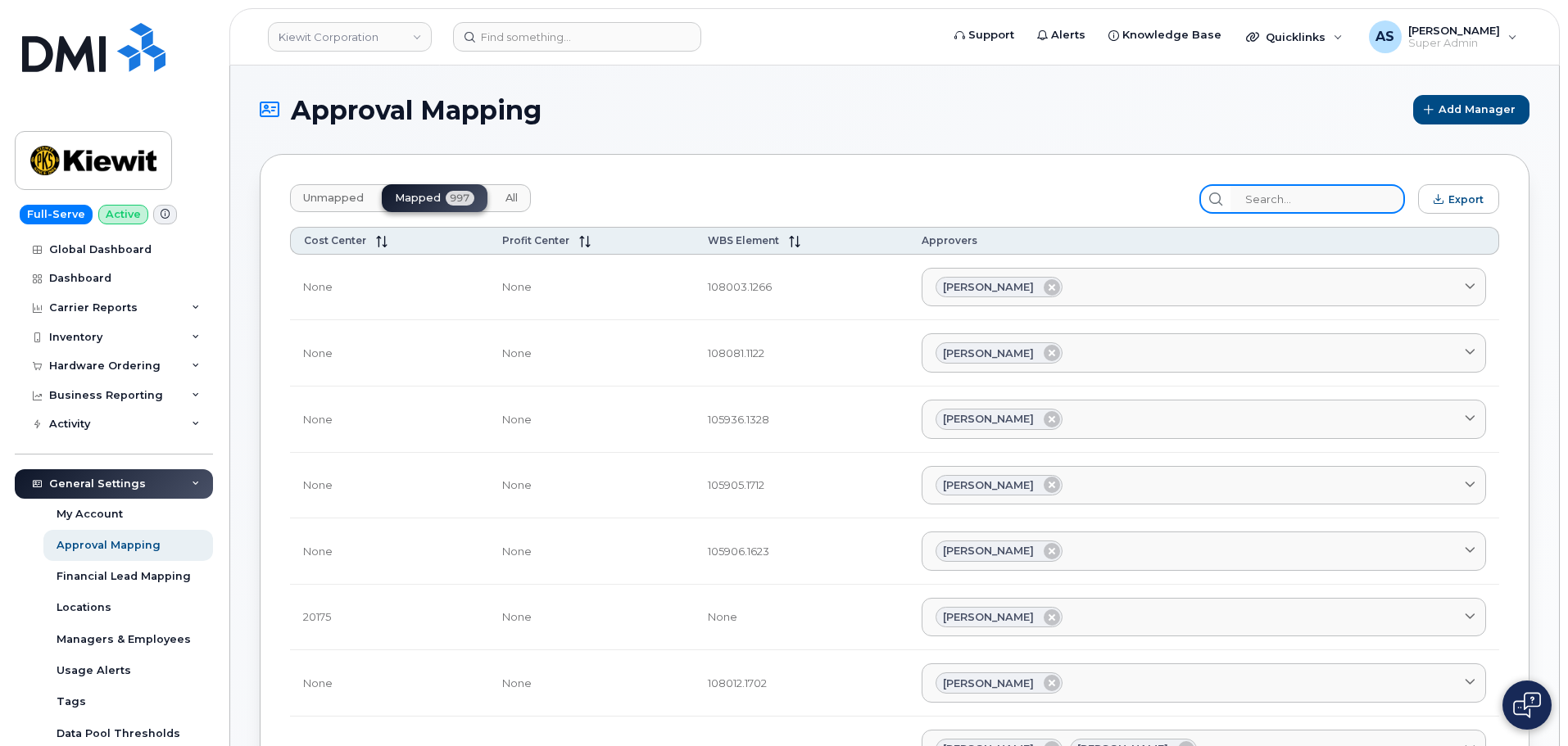
click at [1291, 196] on input "search" at bounding box center [1317, 198] width 175 height 29
paste input "21564"
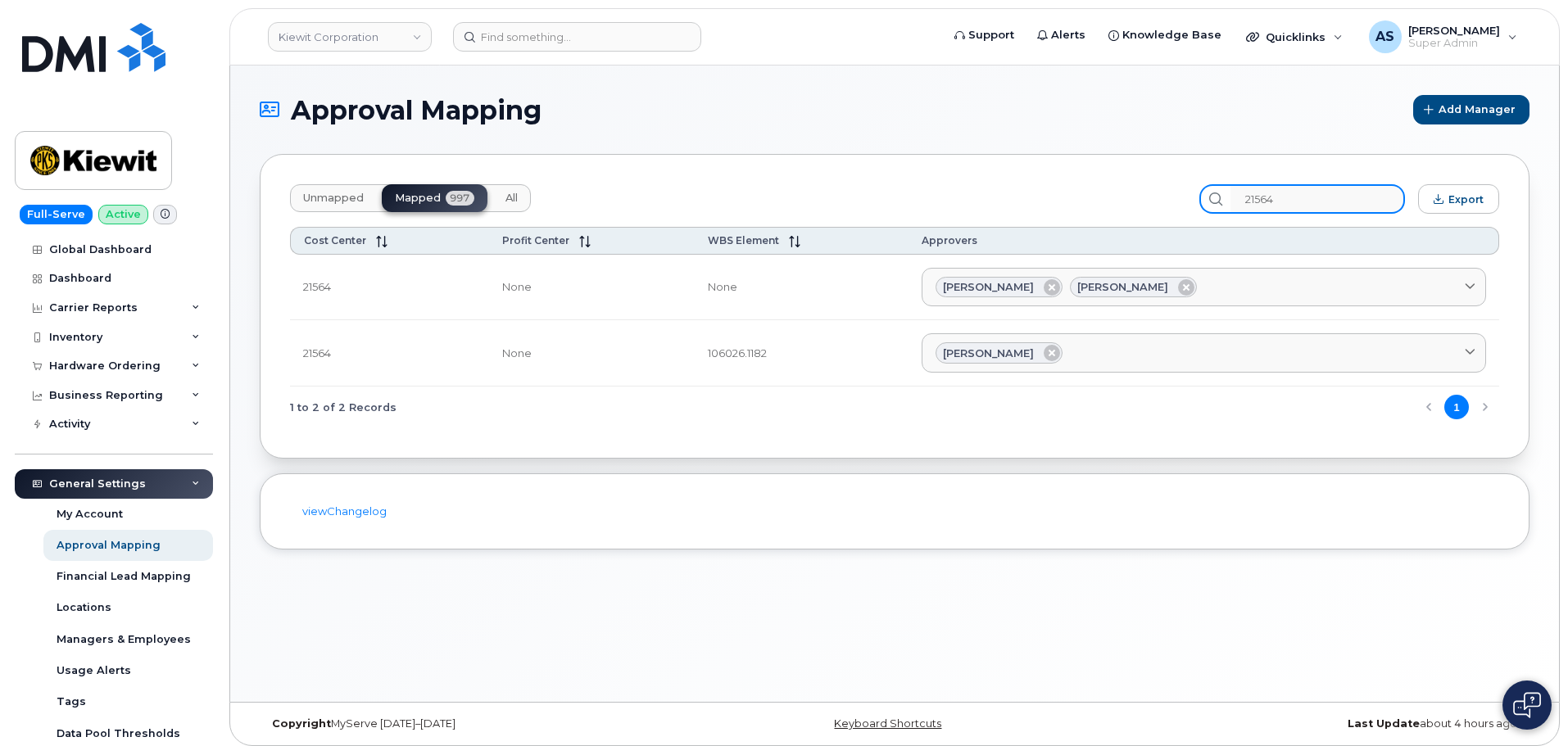
type input "21564"
click at [760, 417] on div "1 to 2 of 2 Records 1" at bounding box center [894, 407] width 1209 height 42
drag, startPoint x: 1090, startPoint y: 284, endPoint x: 1021, endPoint y: 477, distance: 205.0
click at [1021, 484] on div "viewChangelog" at bounding box center [895, 512] width 1269 height 76
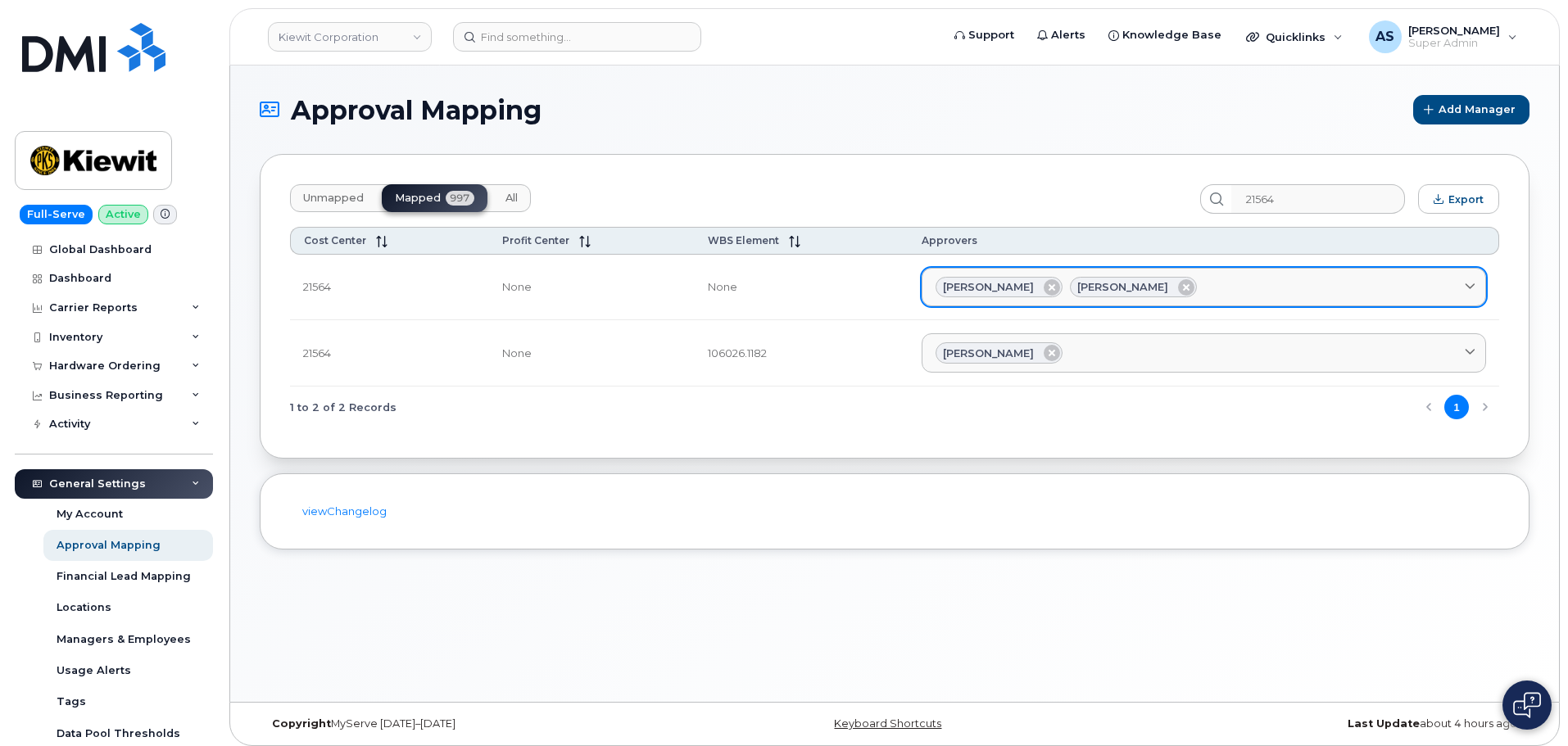
click at [1115, 285] on span "Jonathan Barfield" at bounding box center [1122, 287] width 91 height 15
click at [1352, 287] on div "Daniel Buffington Jonathan Barfield" at bounding box center [1204, 287] width 536 height 21
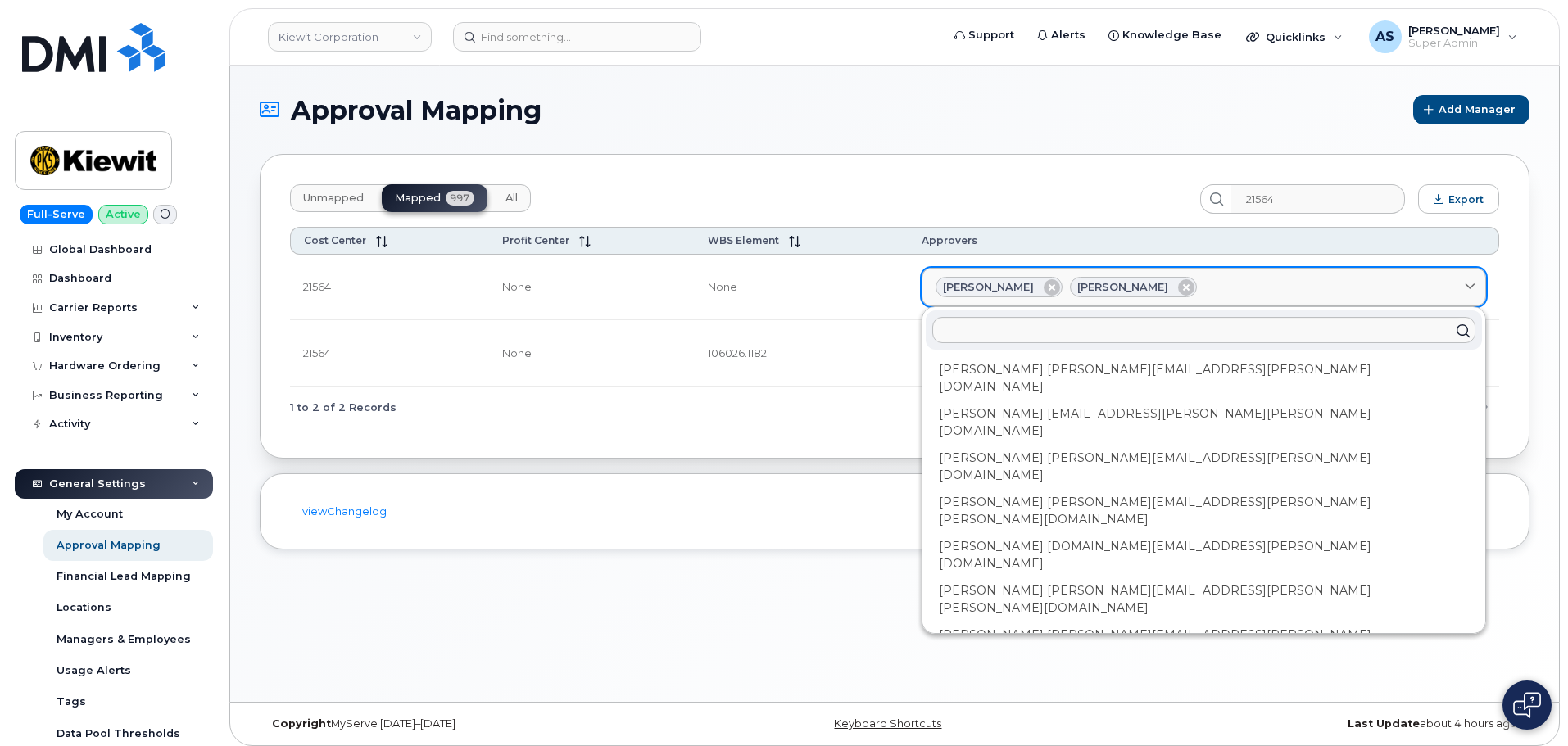
click at [1376, 284] on div "Daniel Buffington Jonathan Barfield" at bounding box center [1204, 287] width 536 height 21
click at [695, 434] on div "Unmapped Mapped 997 All 21564 Export Cost Center Profit Center WBS Element Appr…" at bounding box center [895, 306] width 1269 height 305
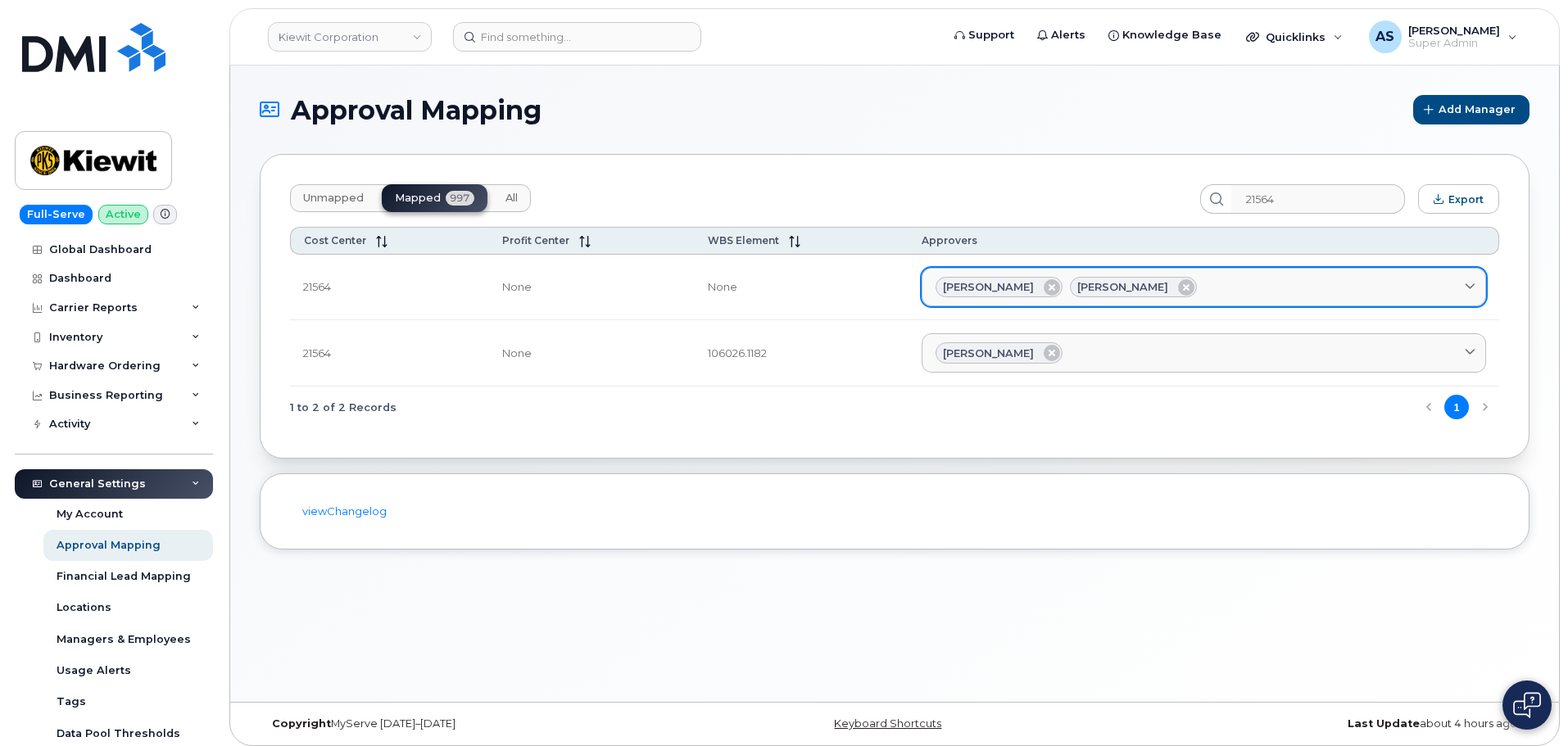
click at [1234, 281] on div "Daniel Buffington Jonathan Barfield" at bounding box center [1204, 287] width 536 height 21
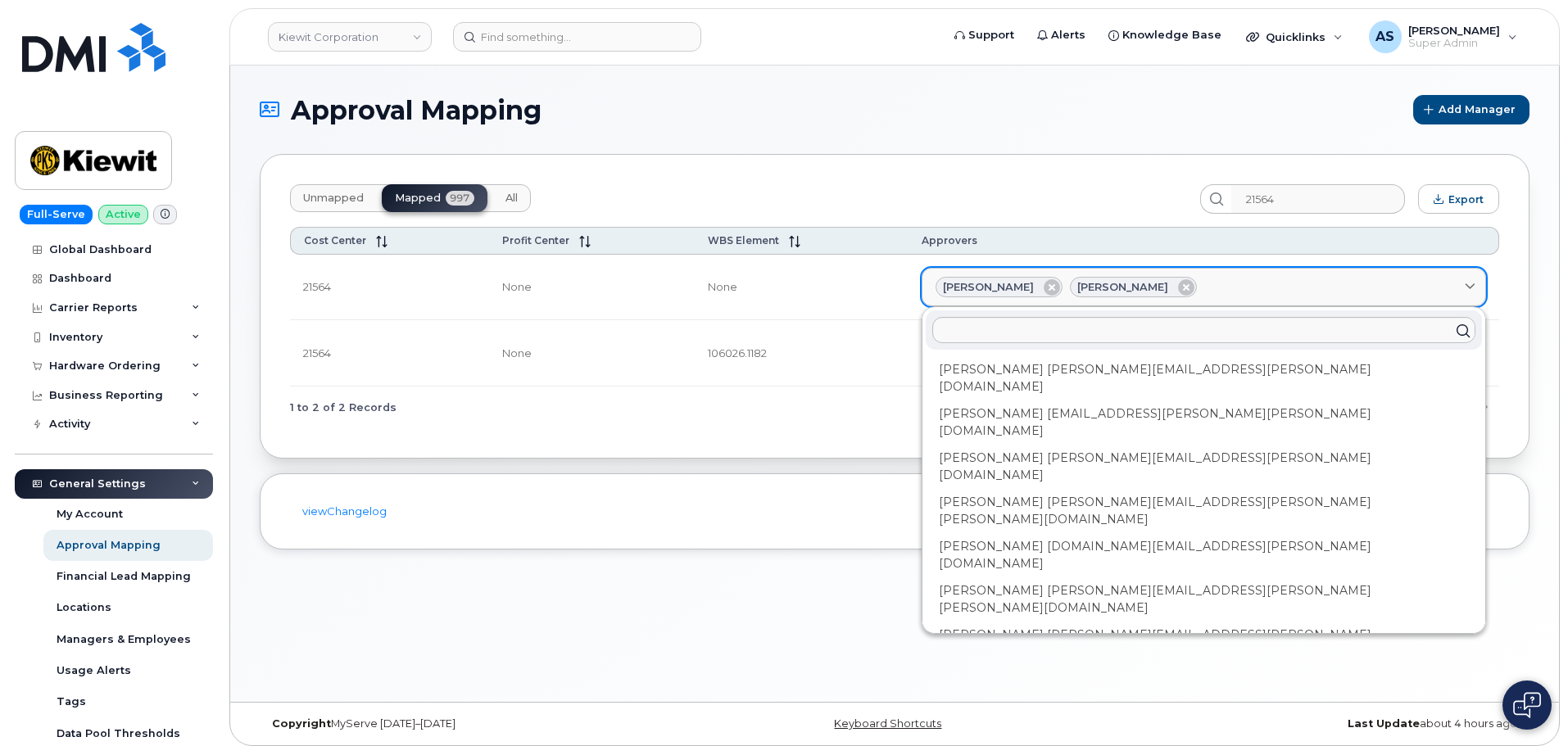
click at [1233, 281] on div "Daniel Buffington Jonathan Barfield" at bounding box center [1204, 287] width 536 height 21
click at [728, 421] on div "1 to 2 of 2 Records 1" at bounding box center [894, 407] width 1209 height 42
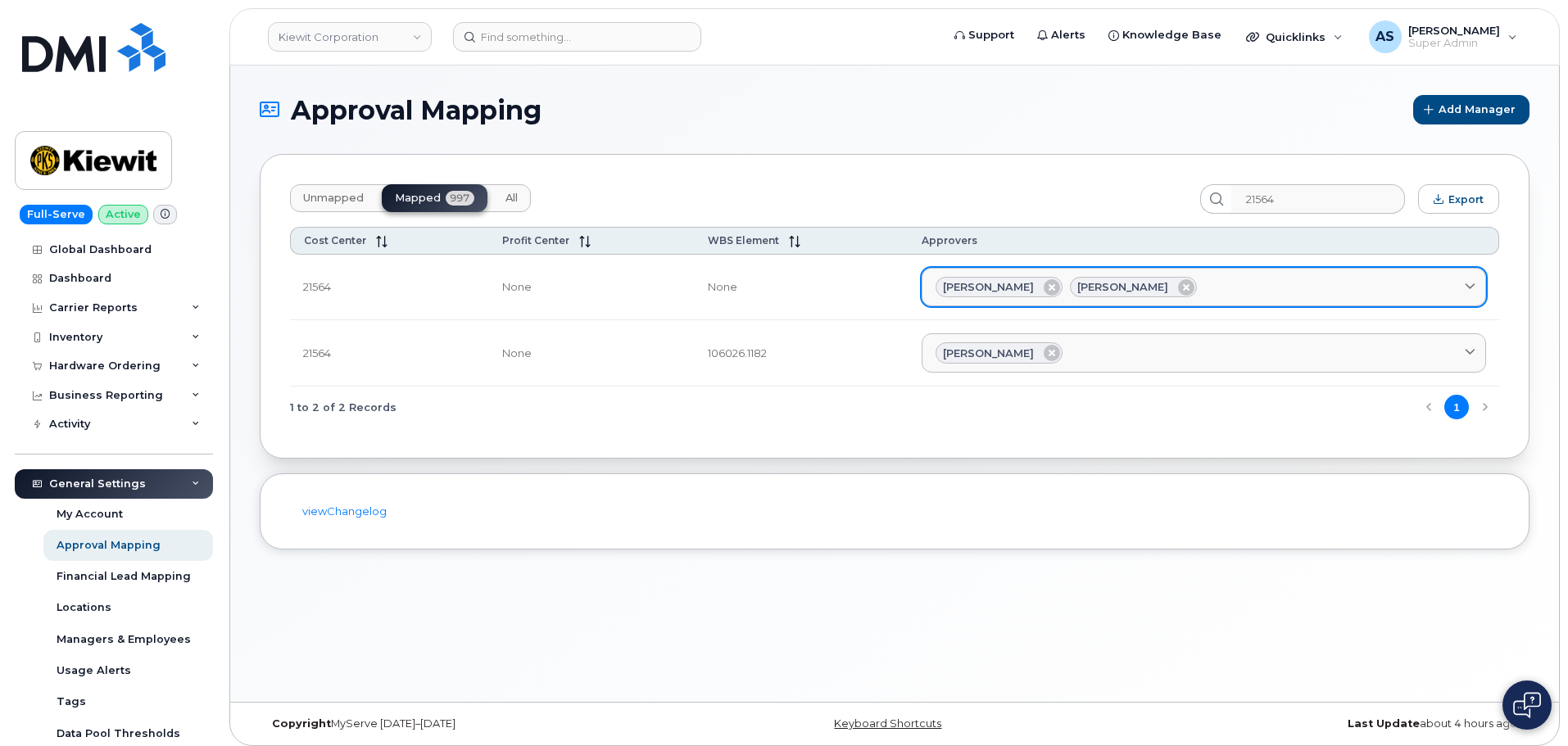
drag, startPoint x: 1167, startPoint y: 286, endPoint x: 1092, endPoint y: 283, distance: 75.1
click at [1085, 281] on div "Jonathan Barfield" at bounding box center [1133, 287] width 127 height 21
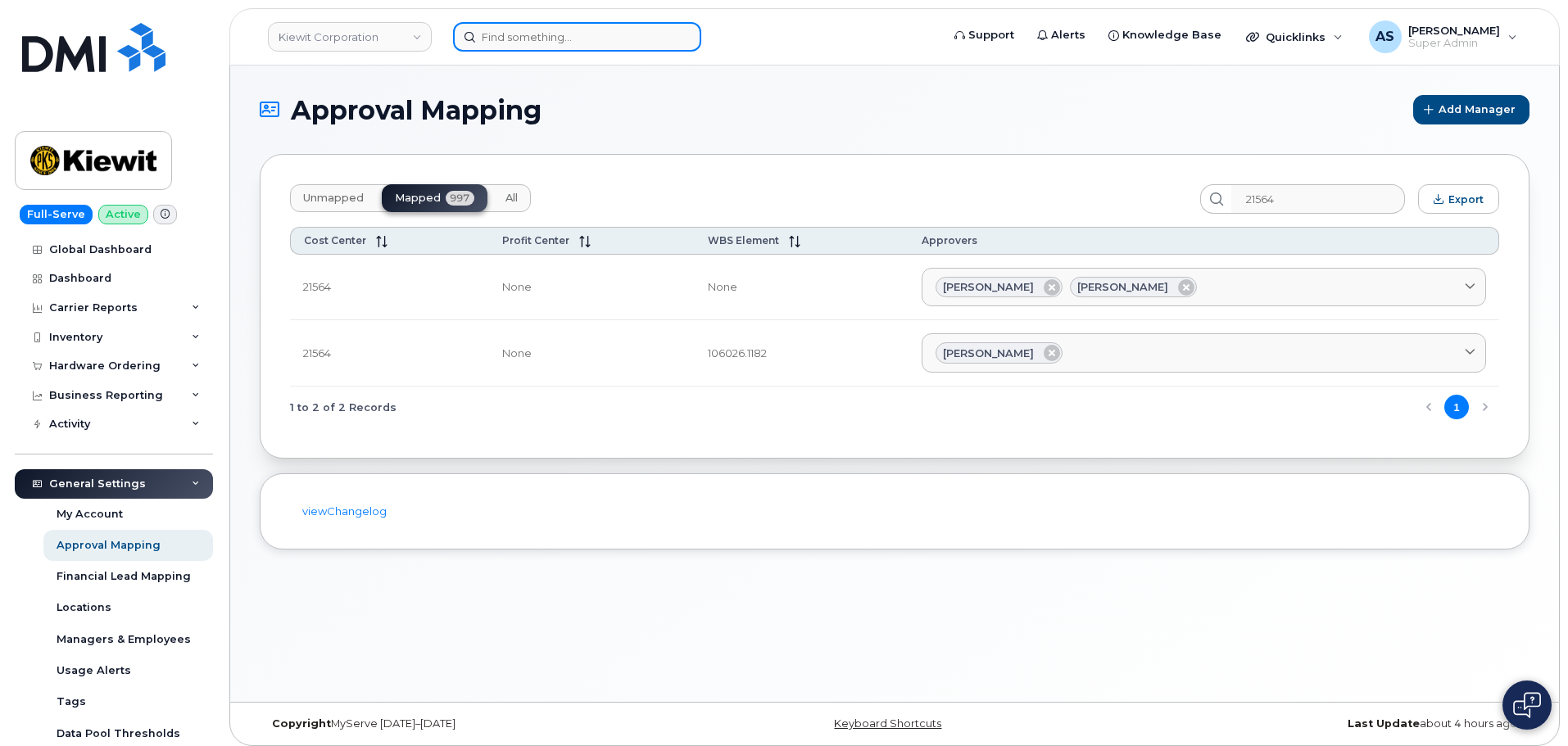
click at [496, 37] on input at bounding box center [577, 37] width 248 height 29
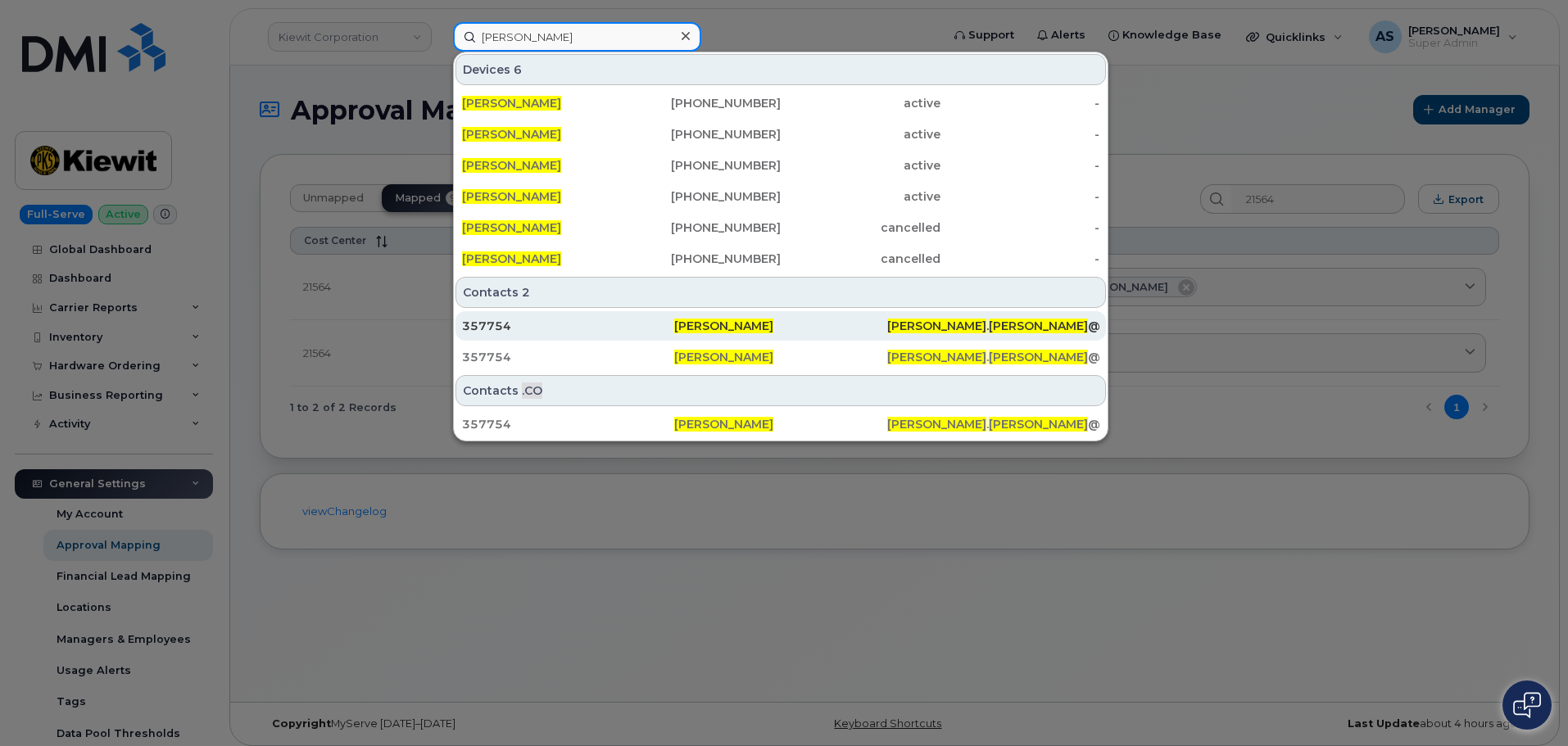
type input "jonathan barfield"
click at [890, 331] on span "JONATHAN" at bounding box center [937, 326] width 99 height 15
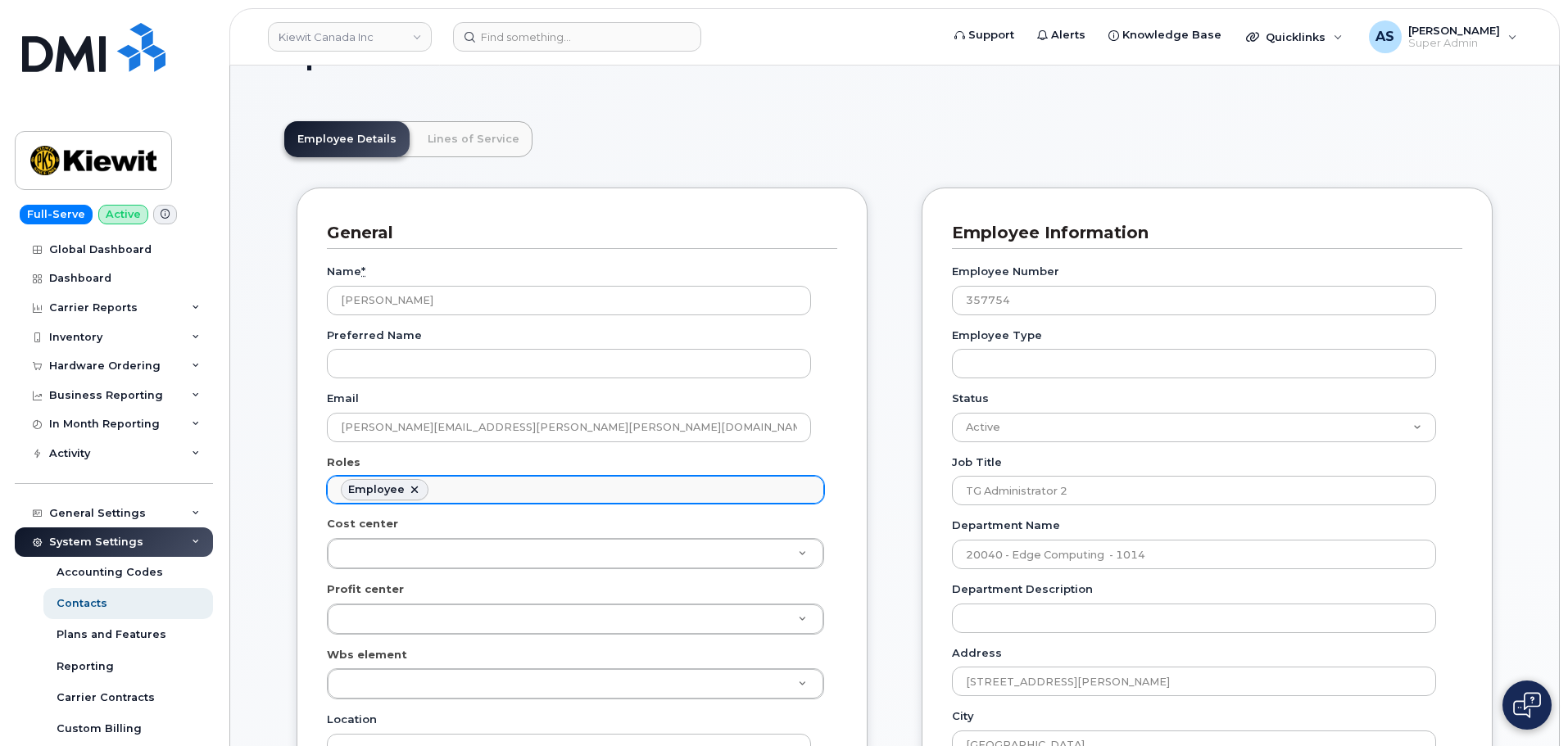
scroll to position [82, 0]
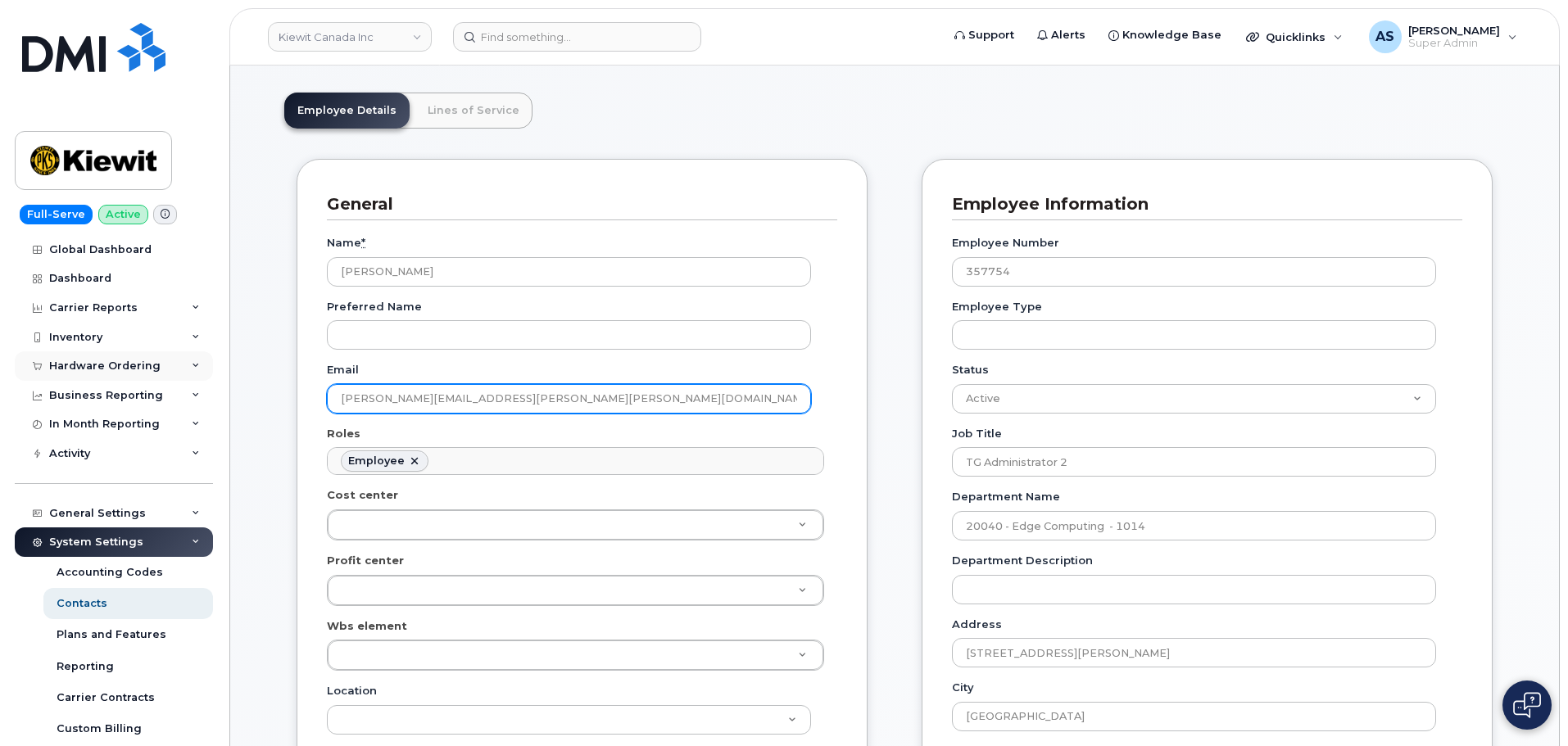
drag, startPoint x: 574, startPoint y: 399, endPoint x: 106, endPoint y: 372, distance: 468.8
